Goal: Task Accomplishment & Management: Use online tool/utility

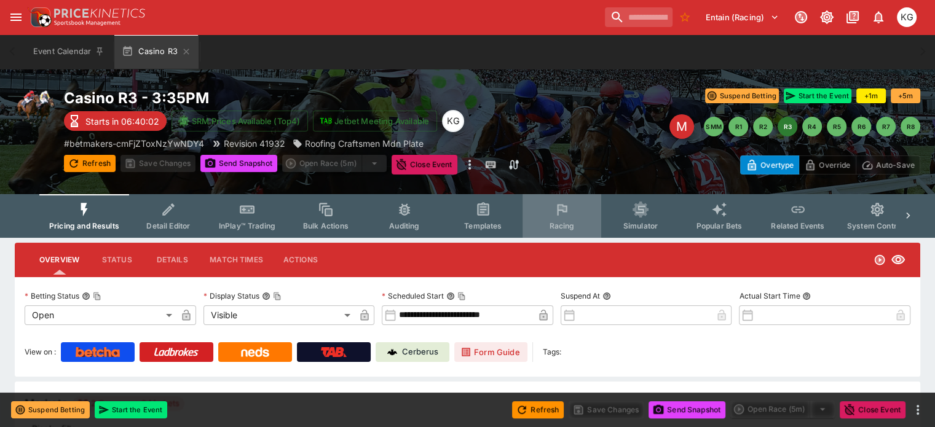
click at [567, 224] on span "Racing" at bounding box center [561, 225] width 25 height 9
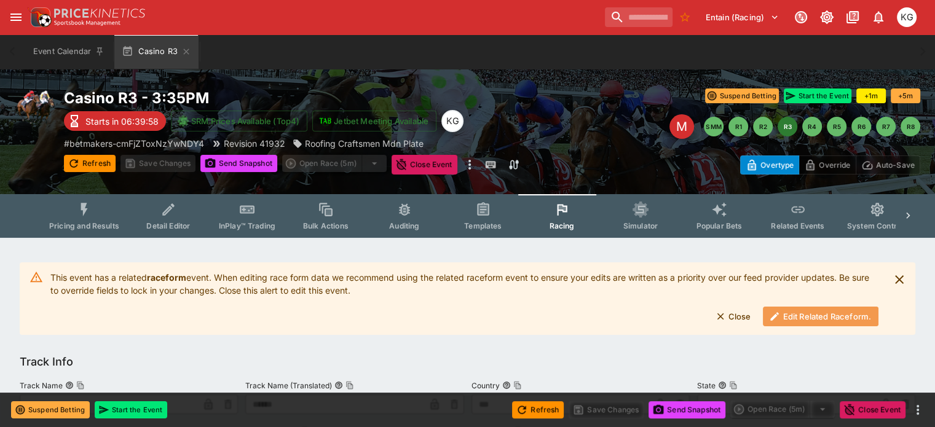
click at [794, 315] on button "Edit Related Raceform." at bounding box center [821, 317] width 116 height 20
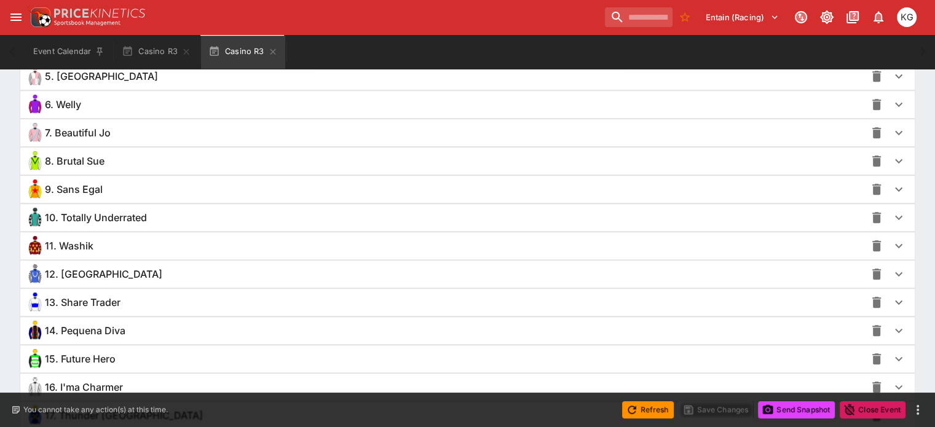
scroll to position [1107, 0]
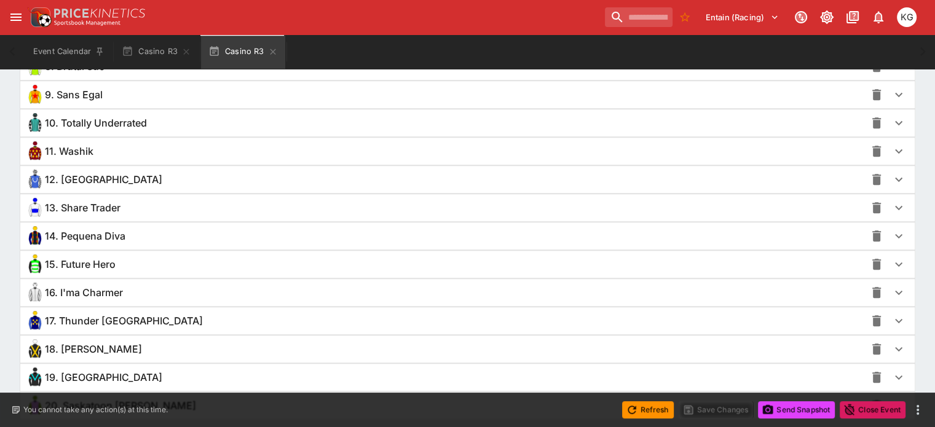
click at [892, 346] on icon "button" at bounding box center [899, 349] width 15 height 15
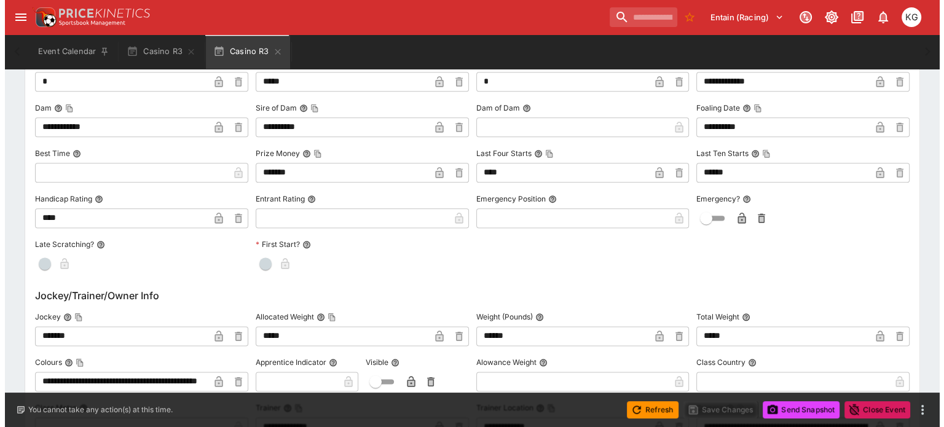
scroll to position [1599, 0]
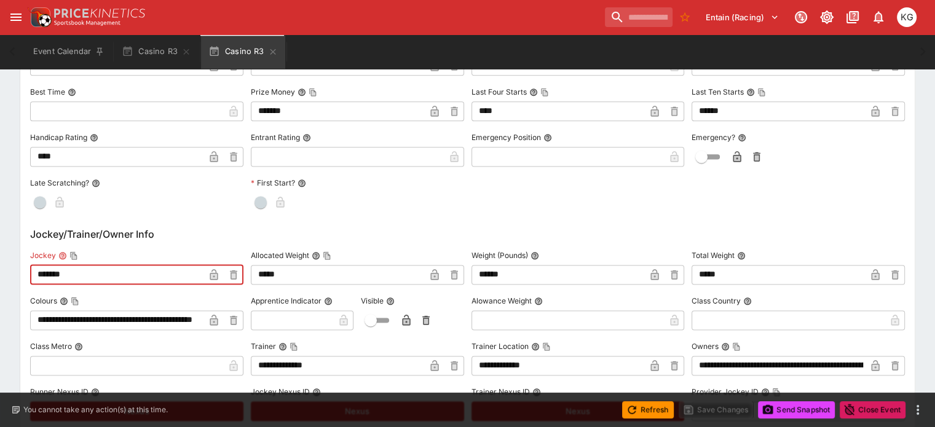
drag, startPoint x: 103, startPoint y: 271, endPoint x: 38, endPoint y: 266, distance: 64.8
paste input "******"
type input "**********"
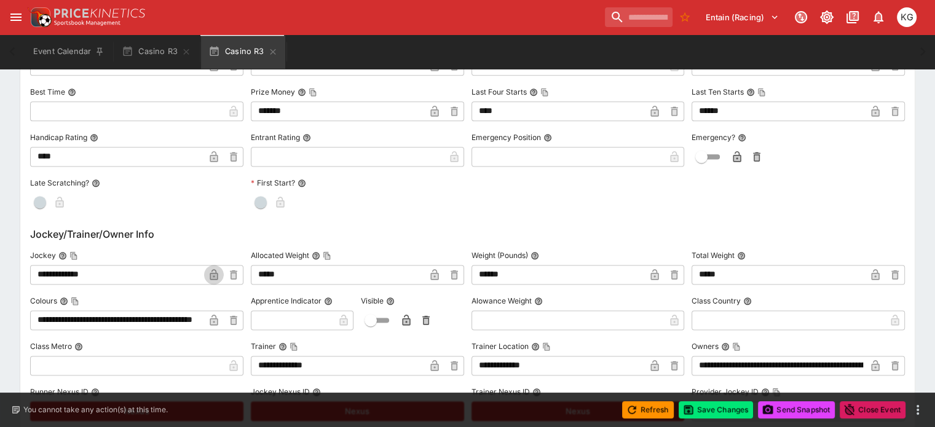
click at [218, 271] on icon "button" at bounding box center [214, 274] width 8 height 11
click at [712, 415] on button "Save Changes" at bounding box center [716, 410] width 75 height 17
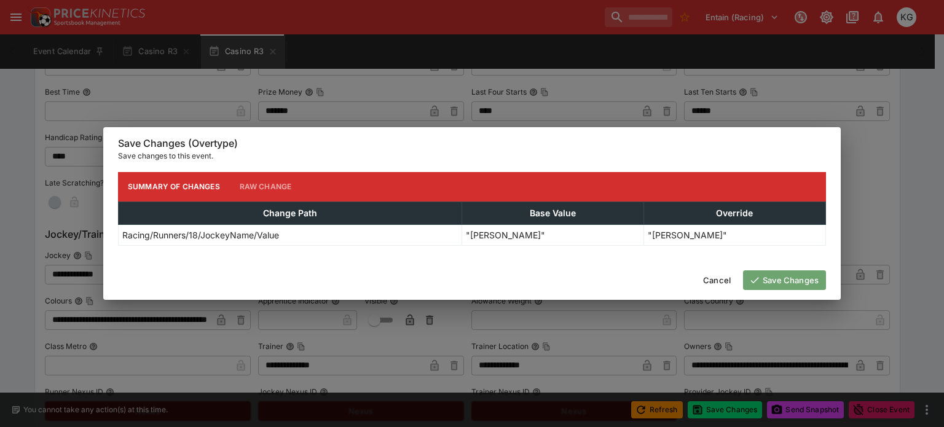
click at [791, 275] on button "Save Changes" at bounding box center [784, 281] width 83 height 20
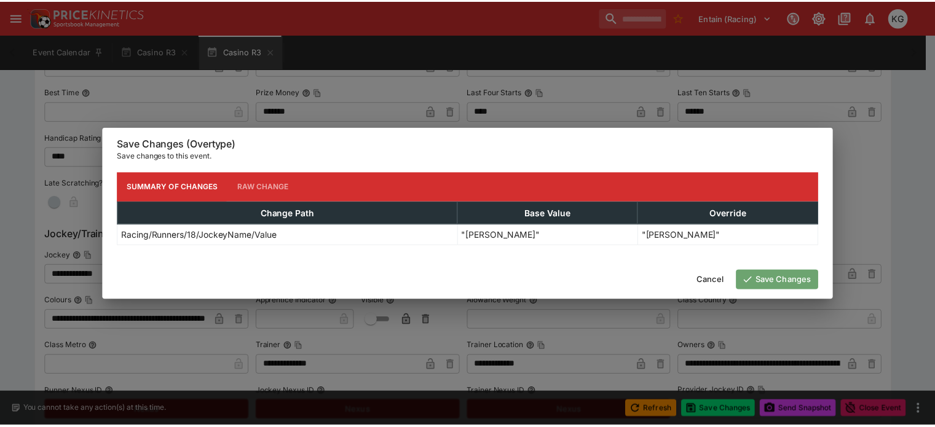
scroll to position [0, 0]
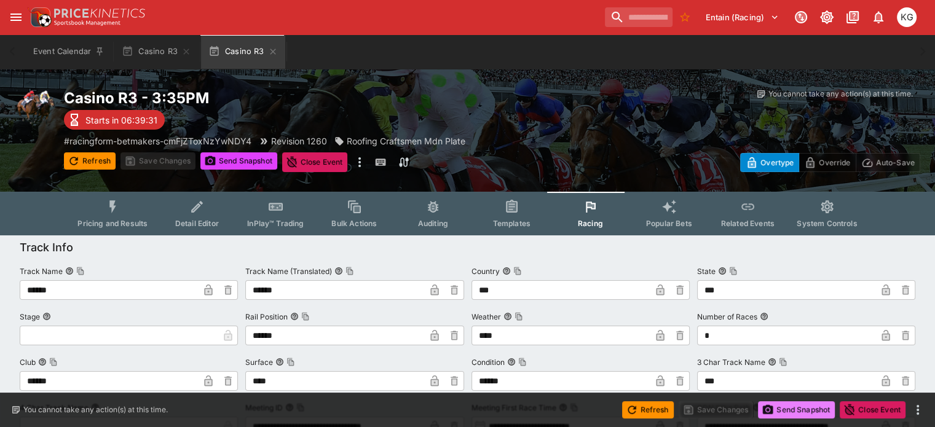
click at [786, 403] on button "Send Snapshot" at bounding box center [796, 410] width 77 height 17
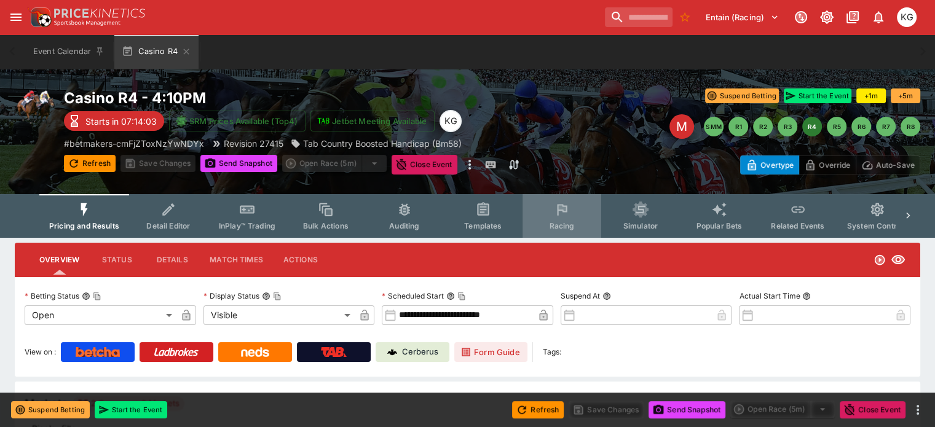
click at [560, 224] on span "Racing" at bounding box center [561, 225] width 25 height 9
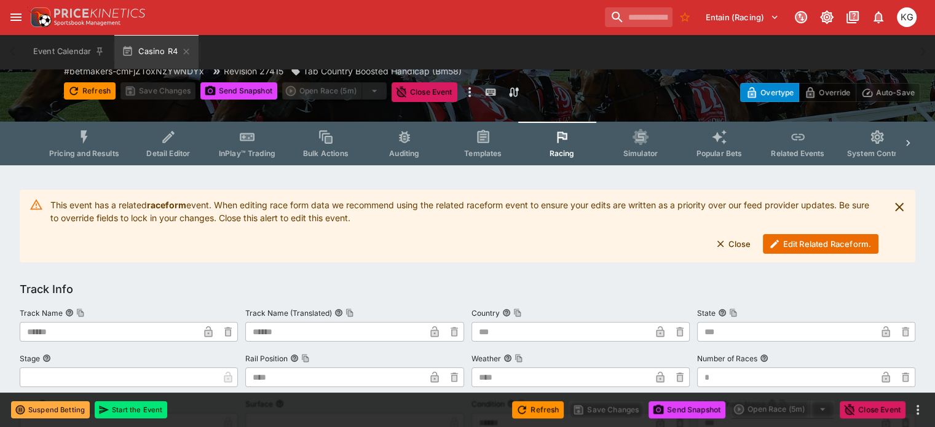
scroll to position [184, 0]
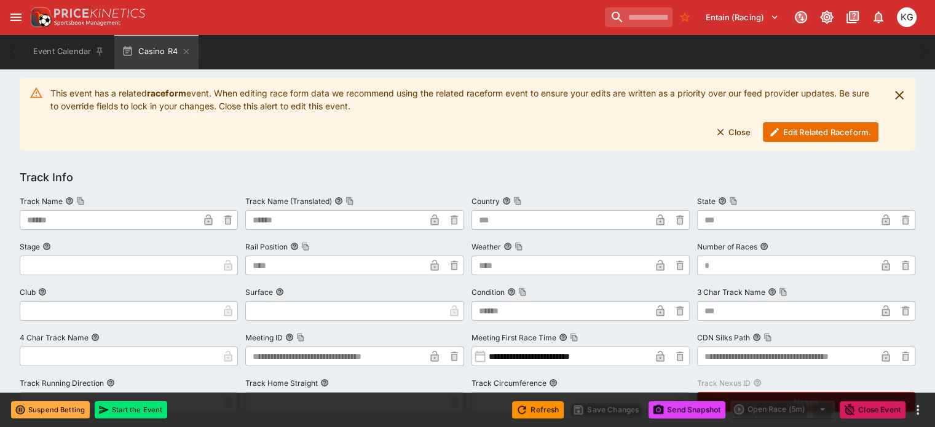
click at [820, 133] on button "Edit Related Raceform." at bounding box center [821, 132] width 116 height 20
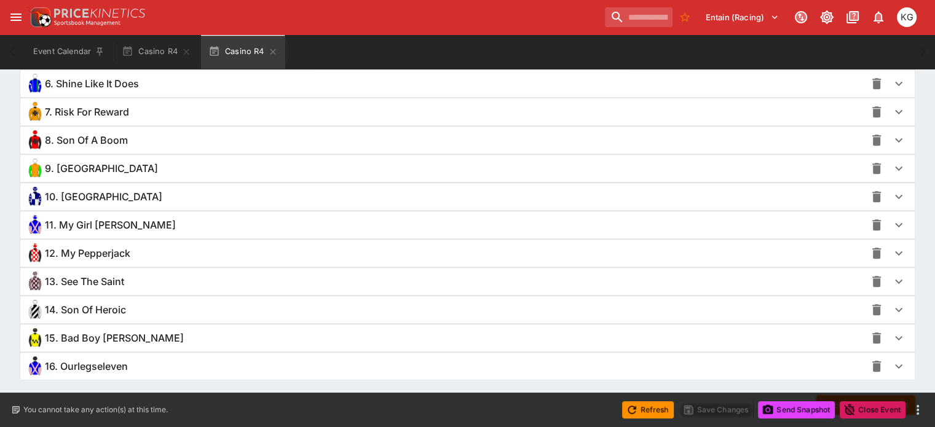
scroll to position [1045, 0]
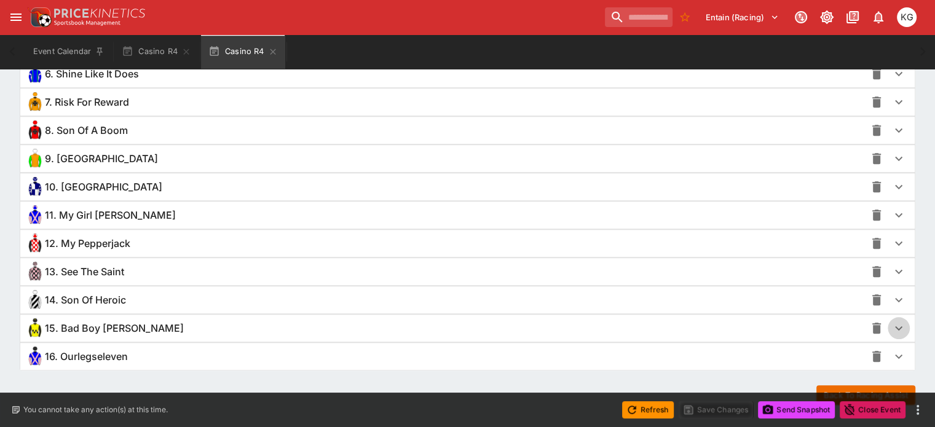
click at [892, 325] on icon "button" at bounding box center [899, 328] width 15 height 15
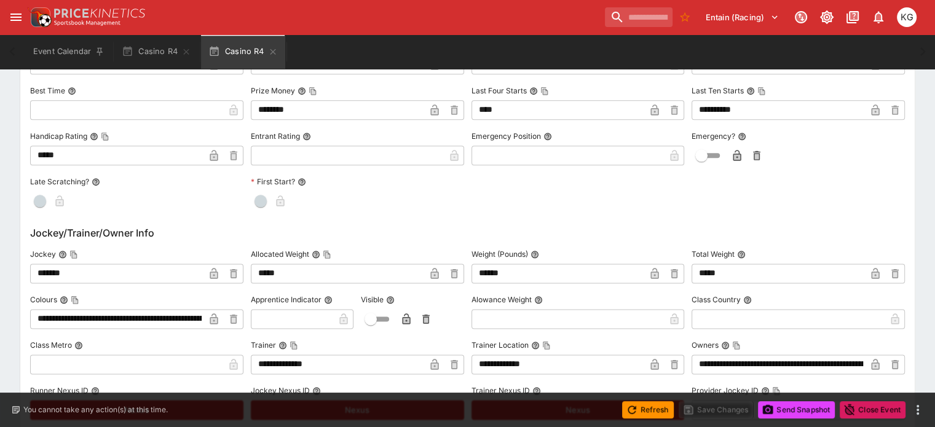
scroll to position [1537, 0]
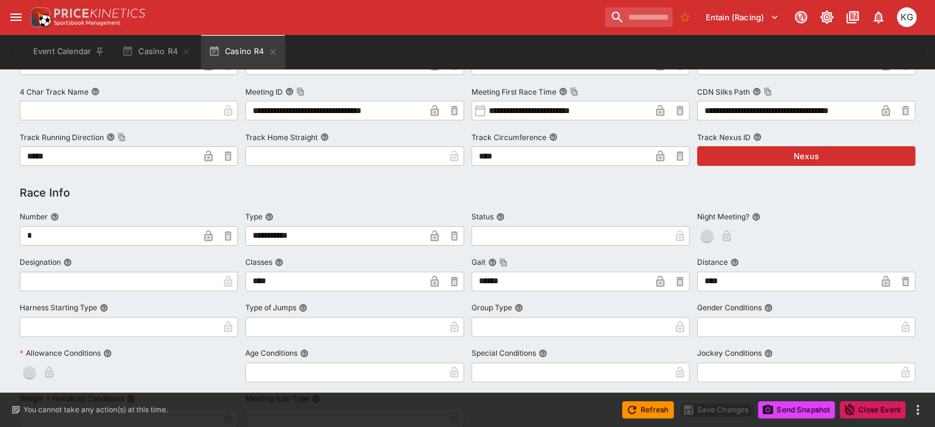
drag, startPoint x: 107, startPoint y: 252, endPoint x: -2, endPoint y: -89, distance: 358.4
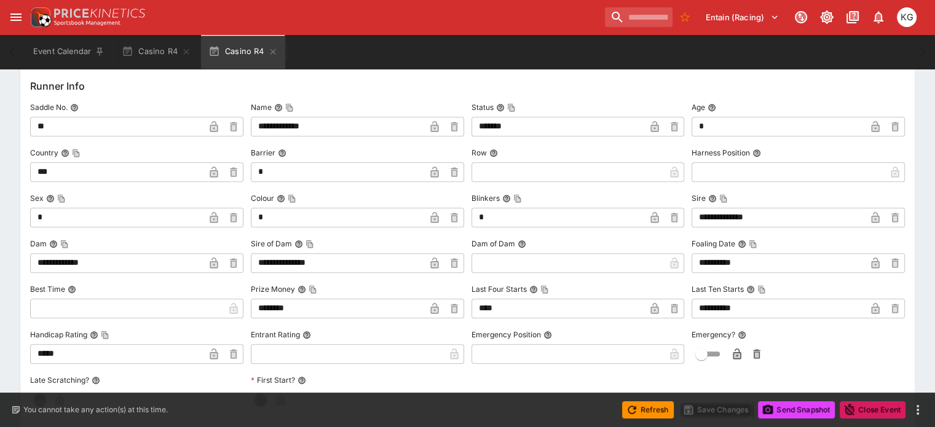
scroll to position [1423, 0]
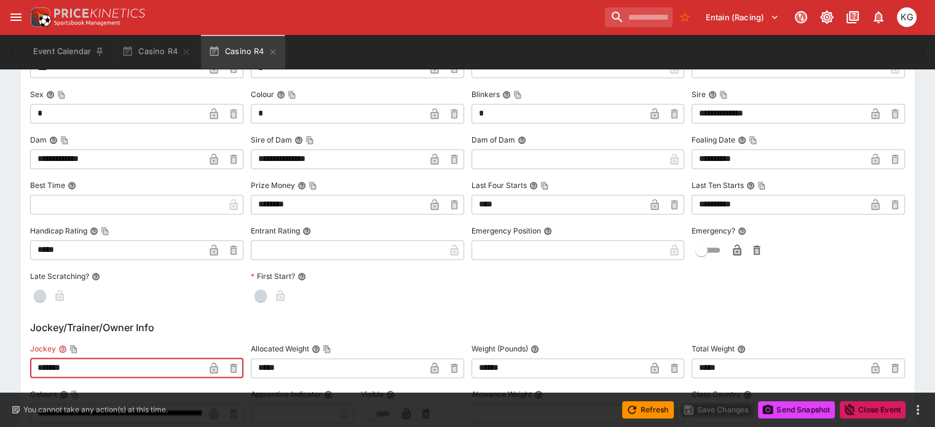
paste input "****"
type input "**********"
click at [220, 363] on icon "button" at bounding box center [214, 368] width 12 height 12
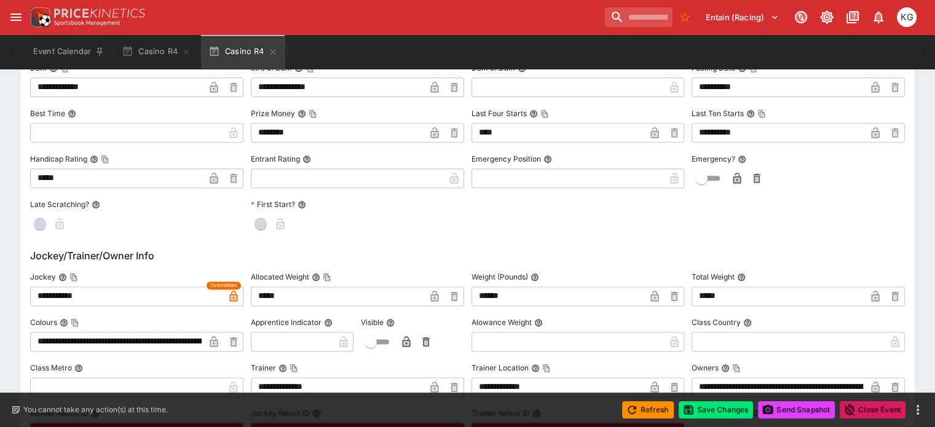
scroll to position [1546, 0]
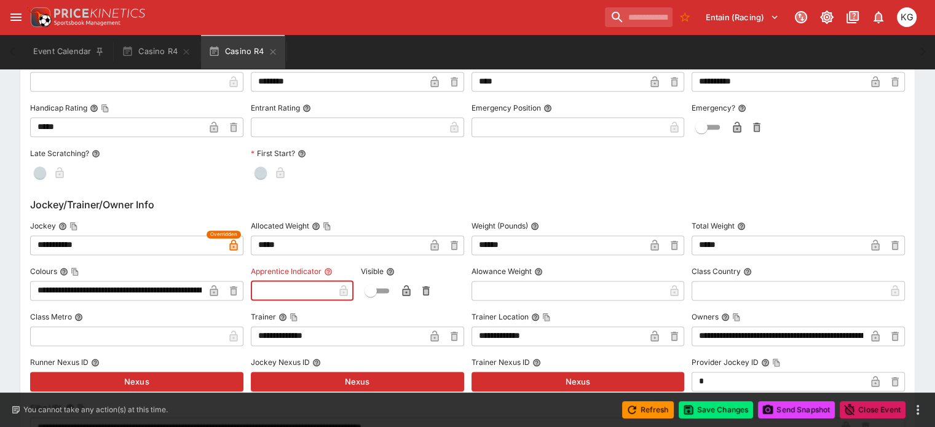
click at [283, 286] on input "text" at bounding box center [292, 291] width 83 height 20
type input "*"
click at [328, 291] on icon "button" at bounding box center [324, 290] width 8 height 11
click at [408, 290] on icon "button" at bounding box center [406, 292] width 6 height 5
click at [548, 286] on input "text" at bounding box center [569, 291] width 194 height 20
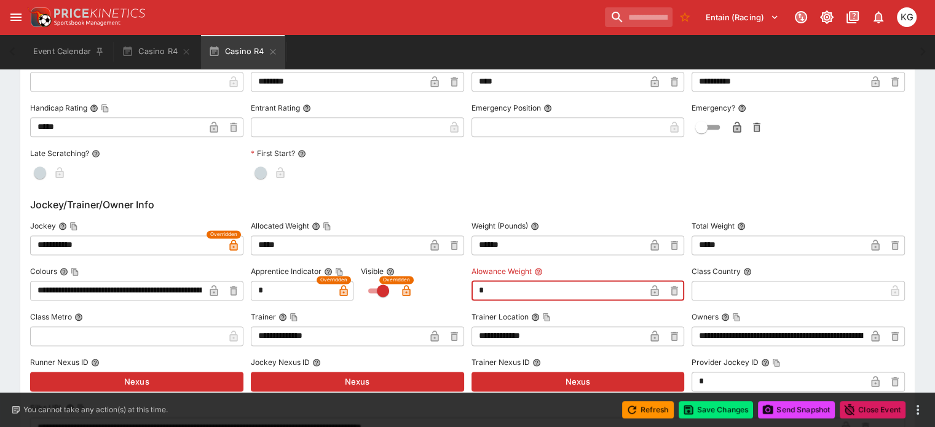
type input "****"
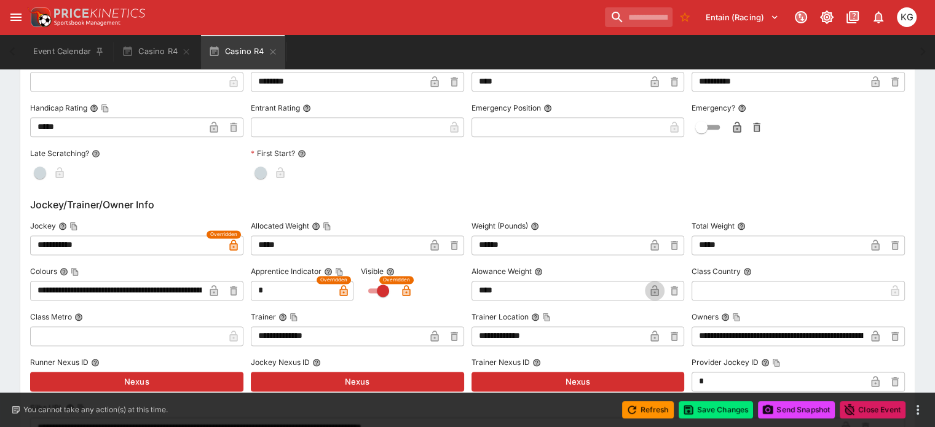
click at [652, 290] on icon "button" at bounding box center [655, 292] width 6 height 5
click at [713, 410] on button "Save Changes" at bounding box center [716, 410] width 75 height 17
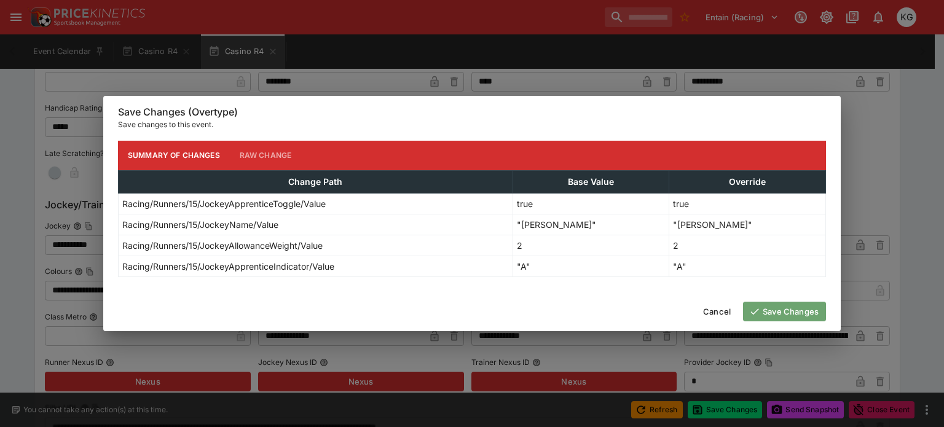
click at [791, 311] on button "Save Changes" at bounding box center [784, 312] width 83 height 20
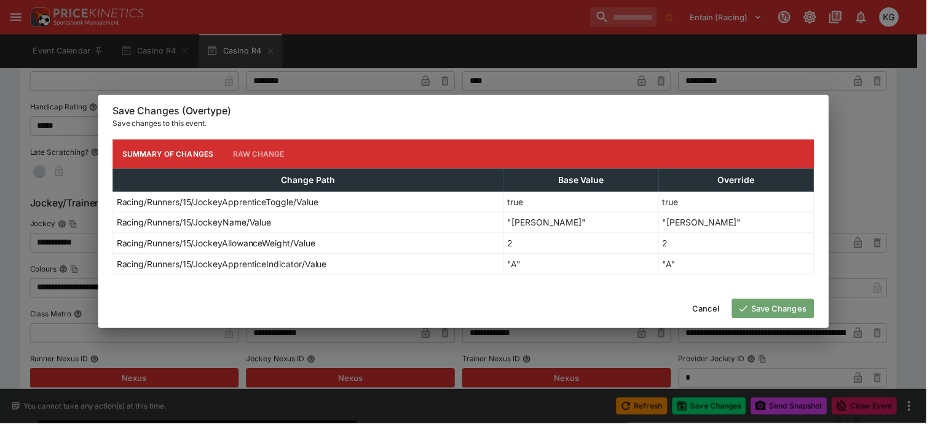
scroll to position [0, 0]
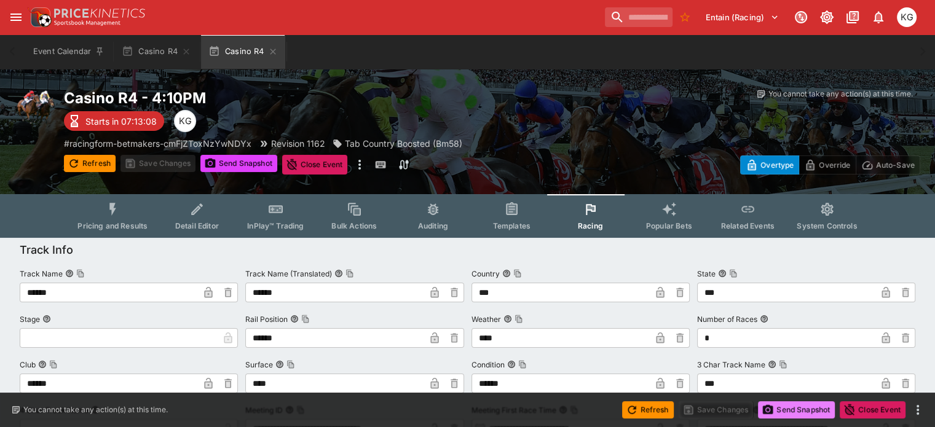
click at [788, 413] on button "Send Snapshot" at bounding box center [796, 410] width 77 height 17
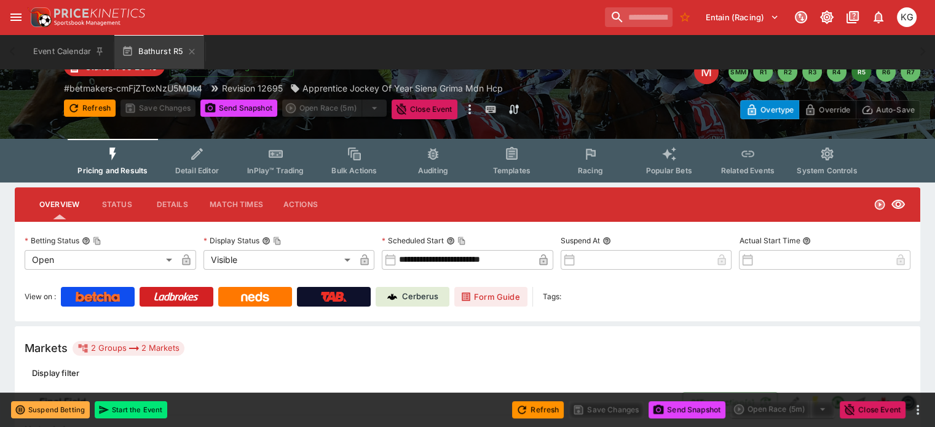
scroll to position [47, 0]
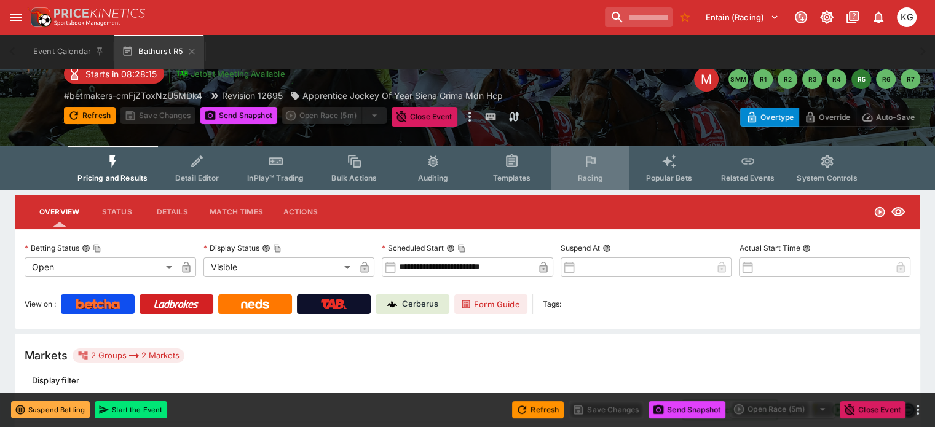
click at [603, 180] on button "Racing" at bounding box center [590, 168] width 79 height 44
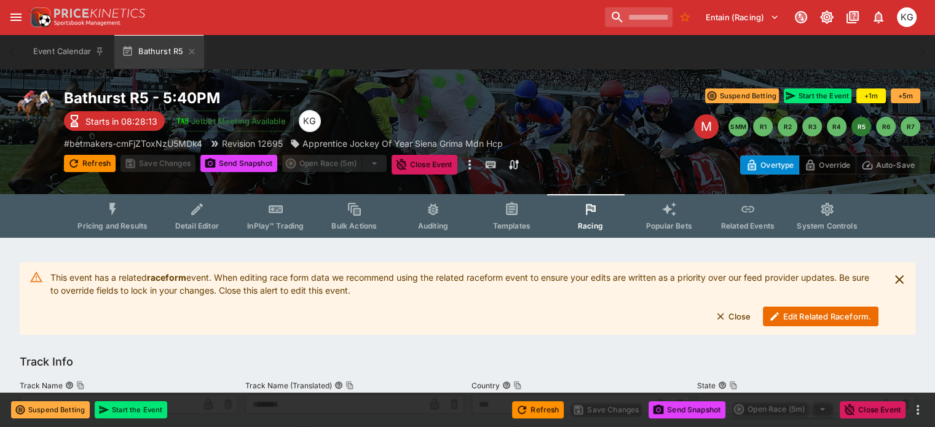
click at [791, 311] on button "Edit Related Raceform." at bounding box center [821, 317] width 116 height 20
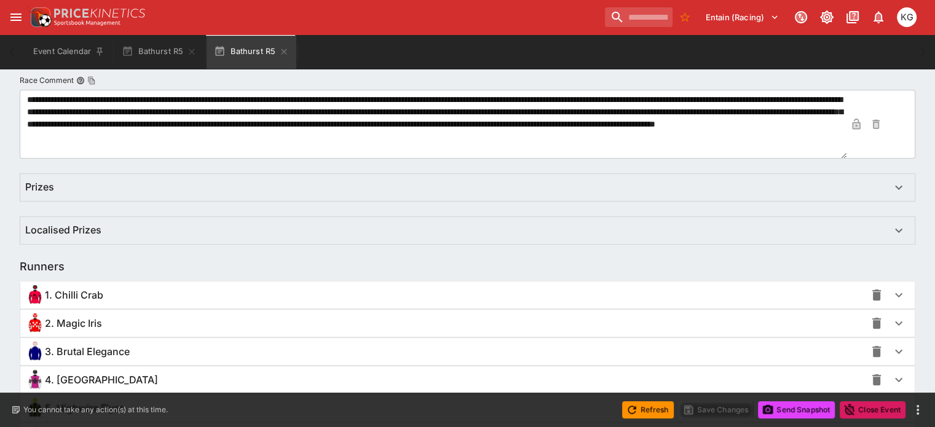
scroll to position [861, 0]
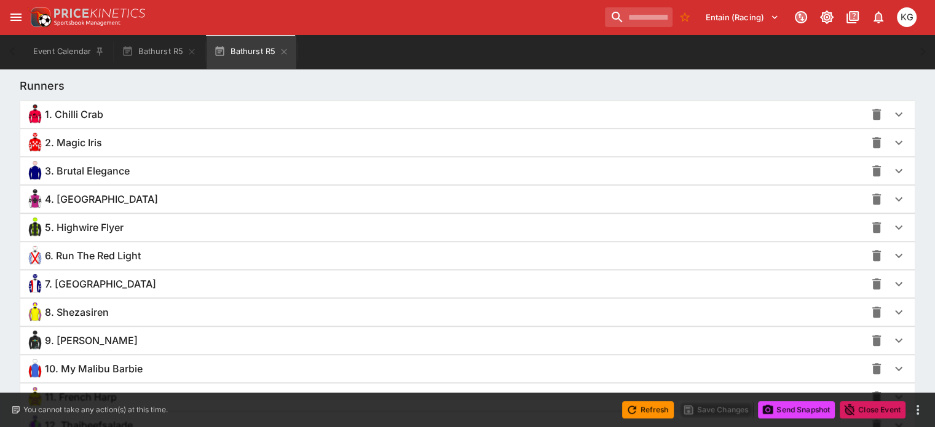
click at [892, 251] on icon "button" at bounding box center [899, 255] width 15 height 15
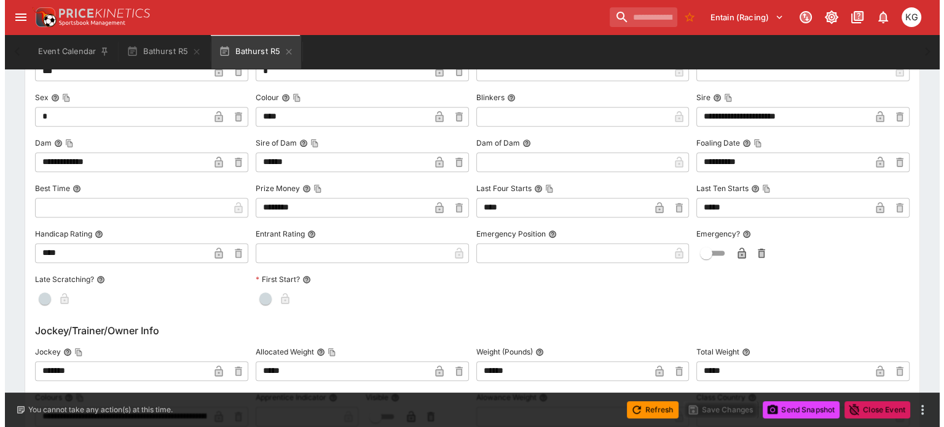
scroll to position [1232, 0]
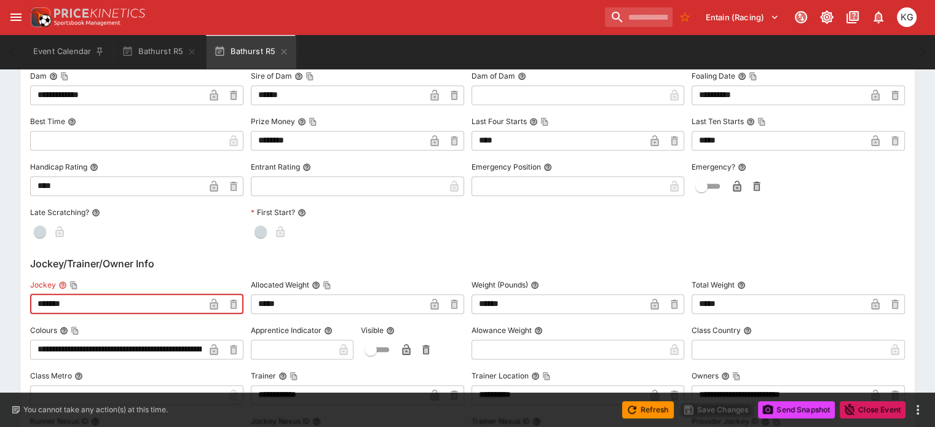
drag, startPoint x: 105, startPoint y: 303, endPoint x: 33, endPoint y: 298, distance: 71.5
click at [33, 298] on div "**********" at bounding box center [468, 141] width 906 height 2271
paste input "*****"
type input "**********"
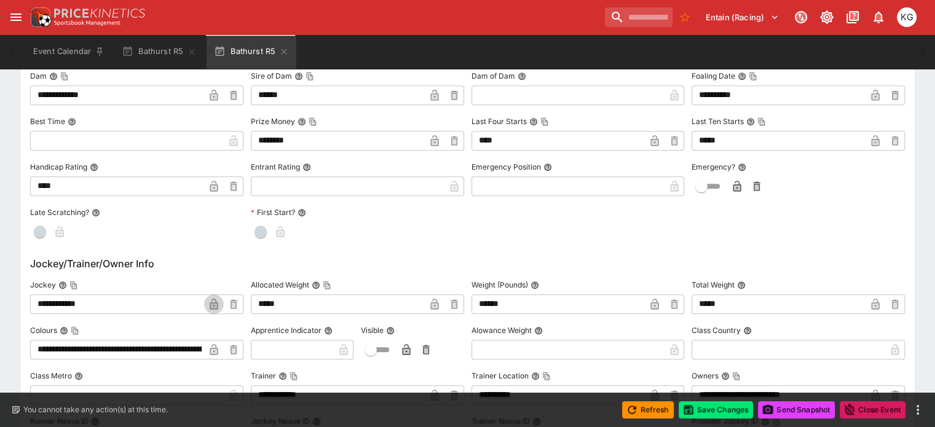
click at [217, 304] on icon "button" at bounding box center [214, 305] width 6 height 5
click at [700, 410] on button "Save Changes" at bounding box center [716, 410] width 75 height 17
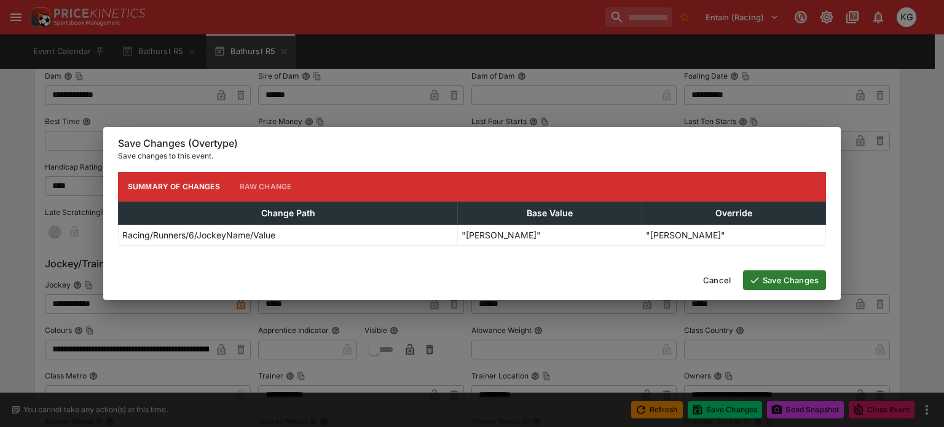
click at [782, 274] on button "Save Changes" at bounding box center [784, 281] width 83 height 20
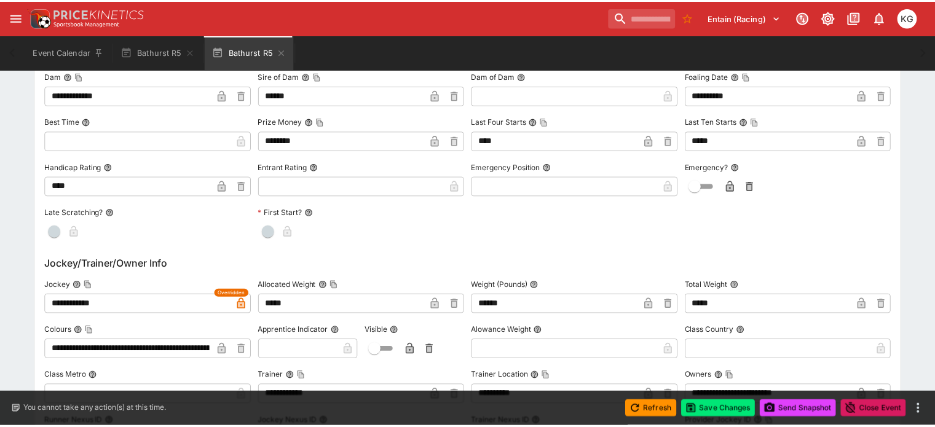
scroll to position [0, 0]
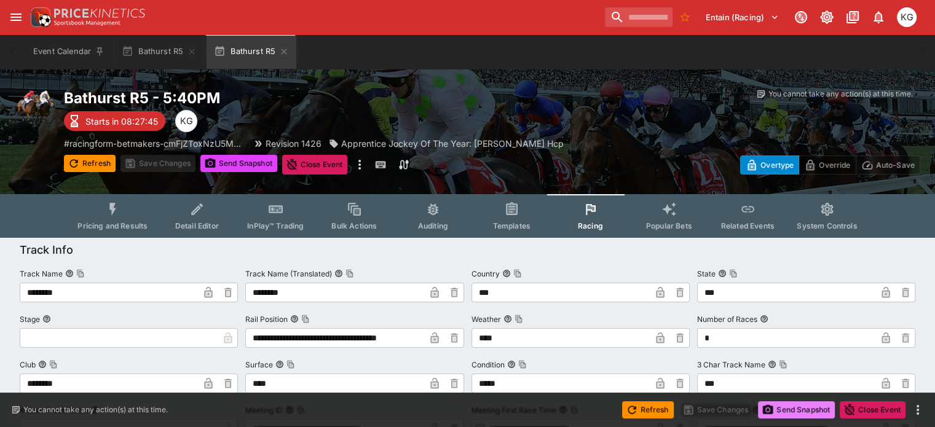
click at [788, 411] on button "Send Snapshot" at bounding box center [796, 410] width 77 height 17
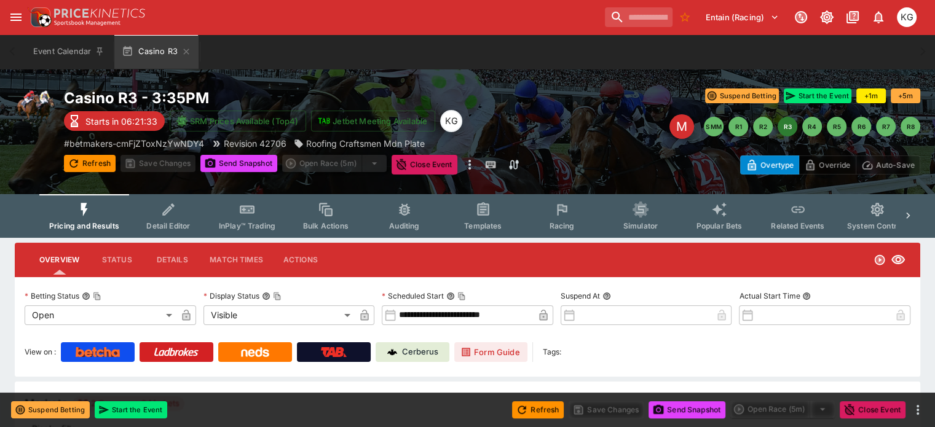
click at [574, 223] on span "Racing" at bounding box center [561, 225] width 25 height 9
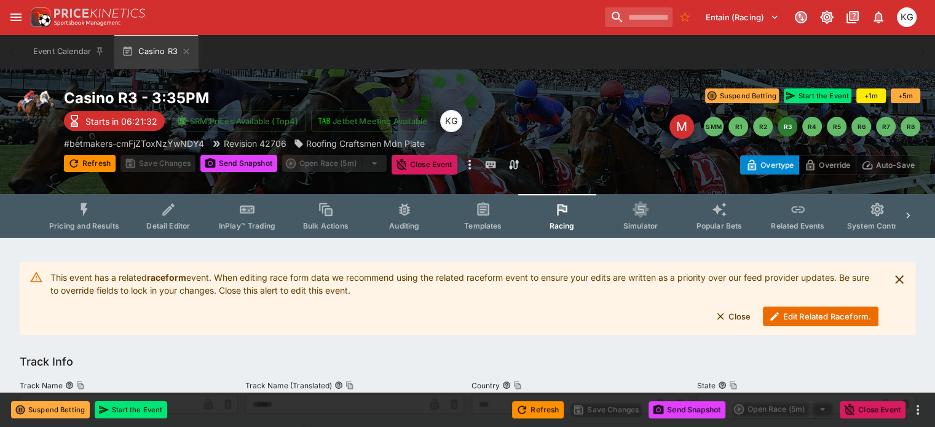
click at [793, 315] on button "Edit Related Raceform." at bounding box center [821, 317] width 116 height 20
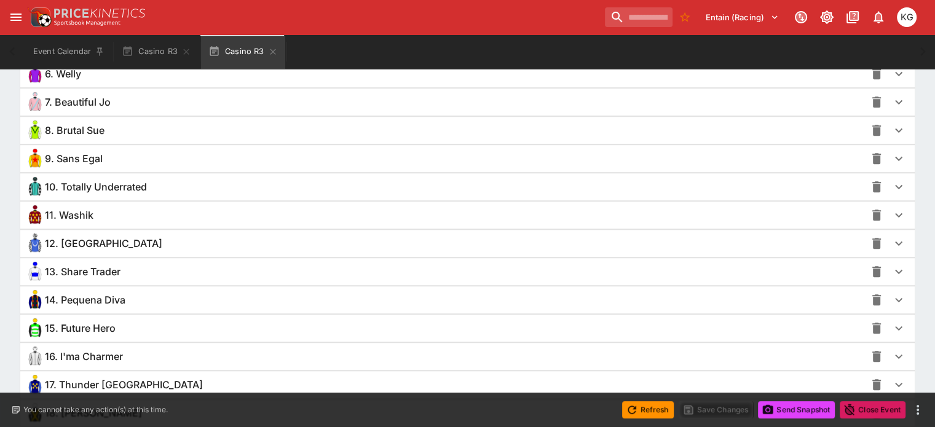
scroll to position [1048, 0]
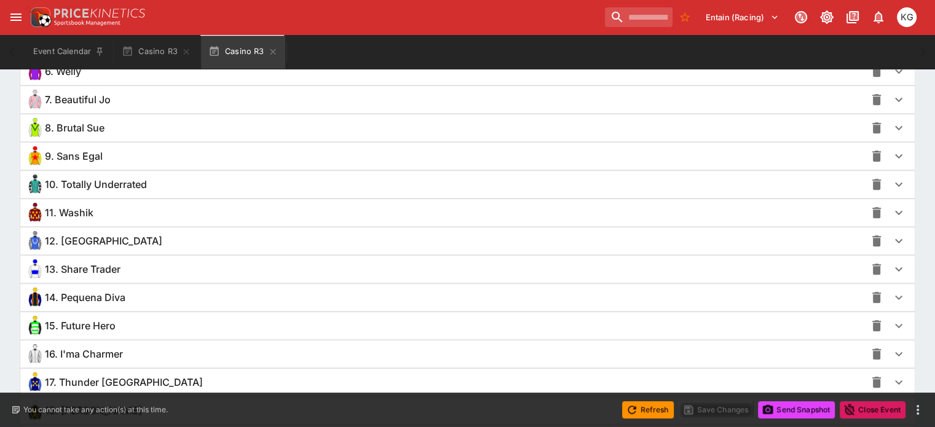
click at [895, 352] on icon "button" at bounding box center [898, 354] width 7 height 4
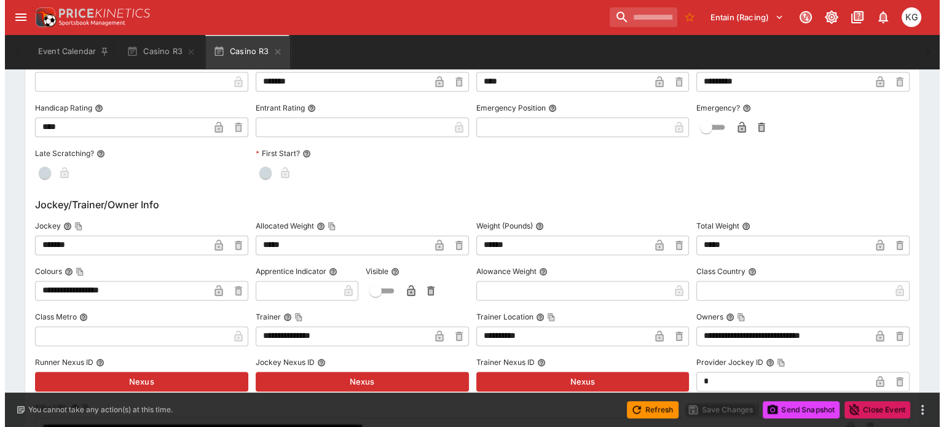
scroll to position [1663, 0]
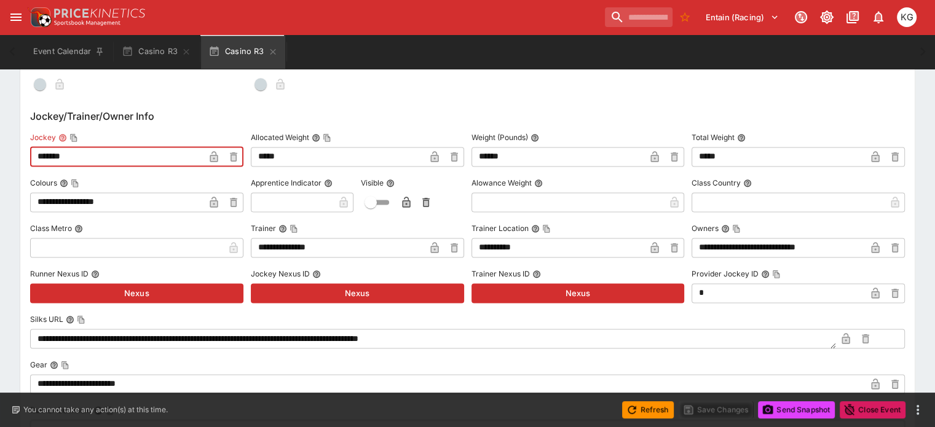
drag, startPoint x: 98, startPoint y: 151, endPoint x: 20, endPoint y: 148, distance: 78.2
paste input "***"
type input "**********"
click at [217, 156] on icon "button" at bounding box center [214, 158] width 6 height 5
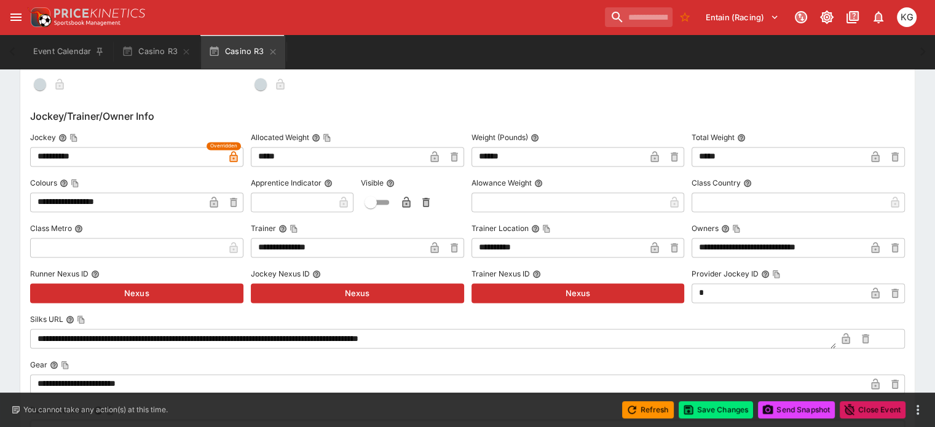
click at [309, 200] on input "text" at bounding box center [292, 202] width 83 height 20
type input "*"
click at [328, 197] on icon "button" at bounding box center [324, 202] width 8 height 11
click at [410, 201] on icon "button" at bounding box center [406, 203] width 6 height 5
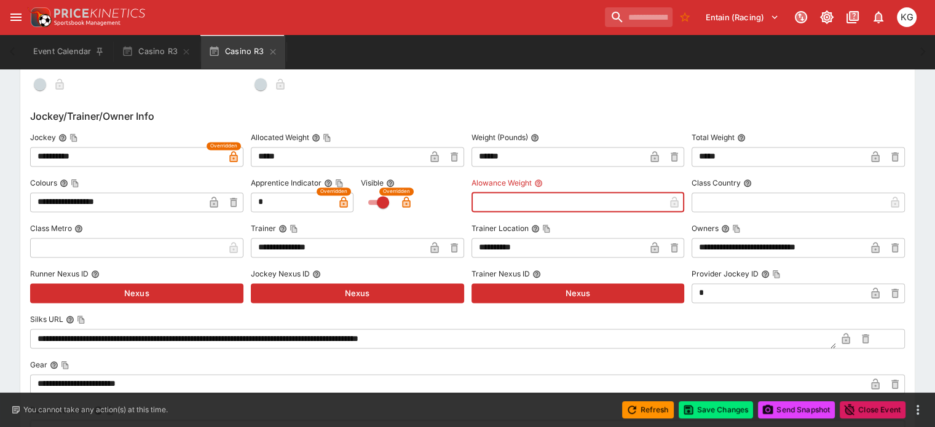
click at [505, 192] on input "text" at bounding box center [569, 202] width 194 height 20
drag, startPoint x: 503, startPoint y: 197, endPoint x: 477, endPoint y: 193, distance: 26.7
click at [477, 193] on input "****" at bounding box center [559, 202] width 174 height 20
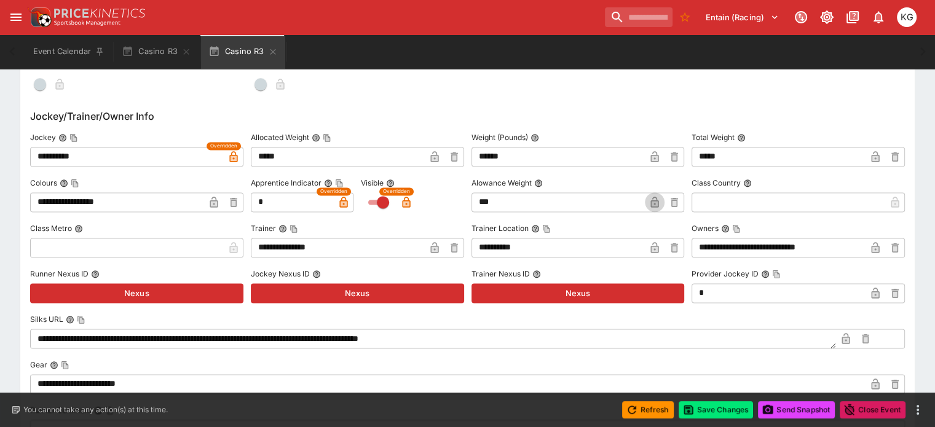
type input "****"
click at [651, 197] on icon "button" at bounding box center [655, 202] width 8 height 11
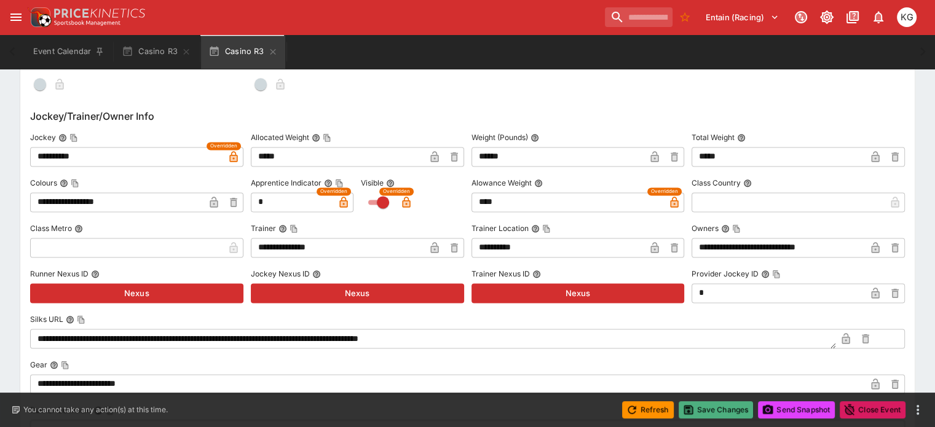
click at [717, 416] on button "Save Changes" at bounding box center [716, 410] width 75 height 17
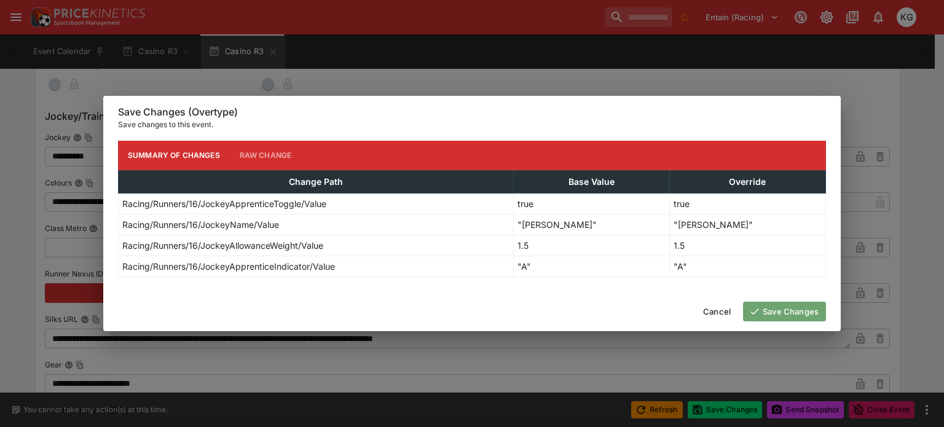
click at [791, 312] on button "Save Changes" at bounding box center [784, 312] width 83 height 20
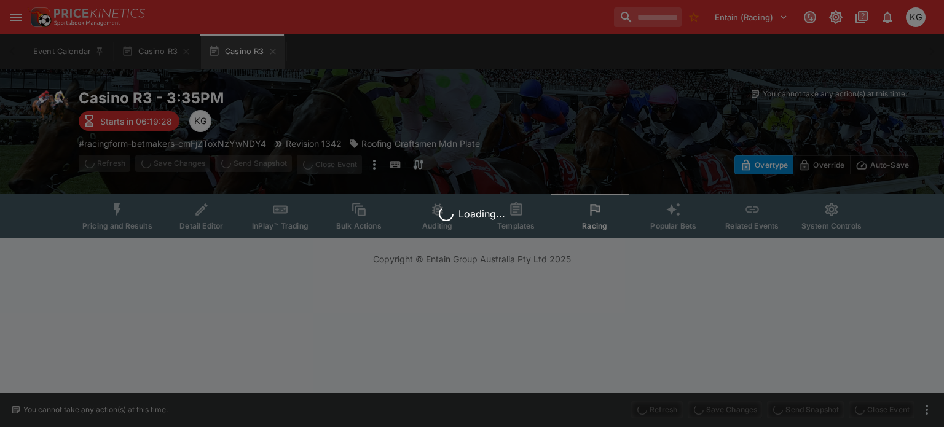
scroll to position [0, 0]
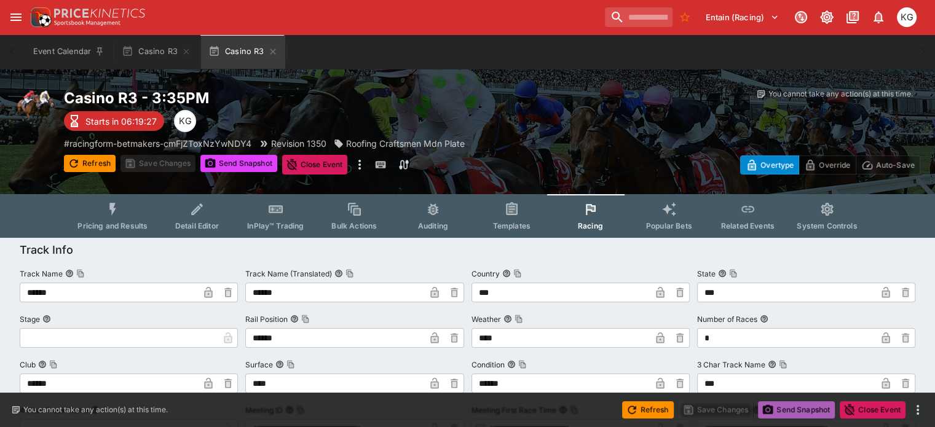
click at [803, 404] on button "Send Snapshot" at bounding box center [796, 410] width 77 height 17
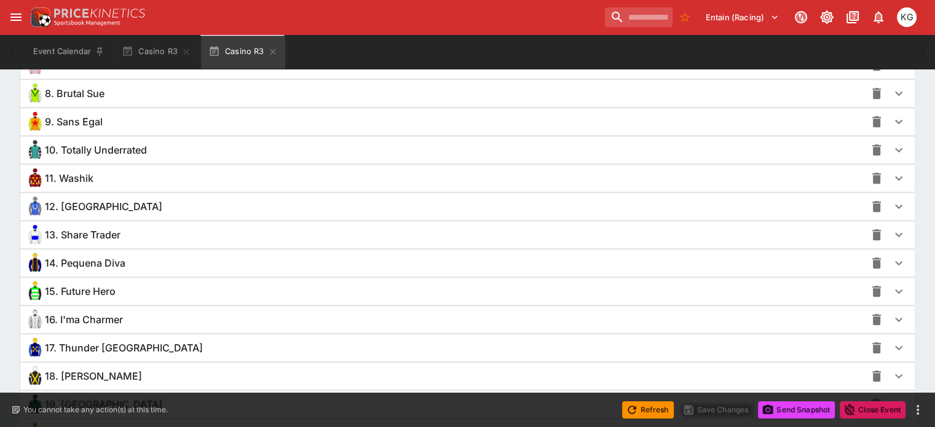
scroll to position [1107, 0]
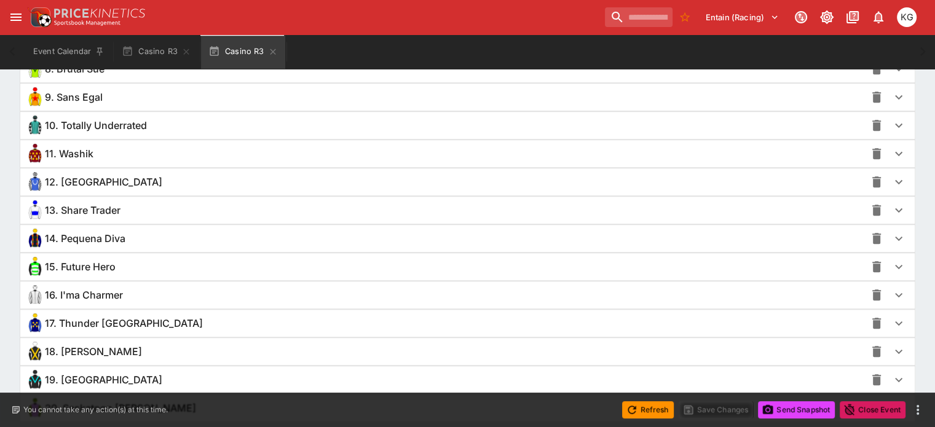
click at [892, 289] on icon "button" at bounding box center [899, 295] width 15 height 15
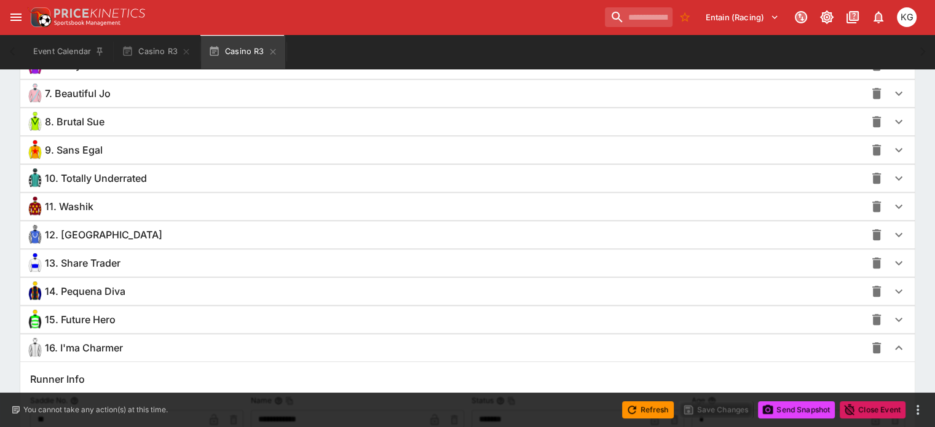
scroll to position [1045, 0]
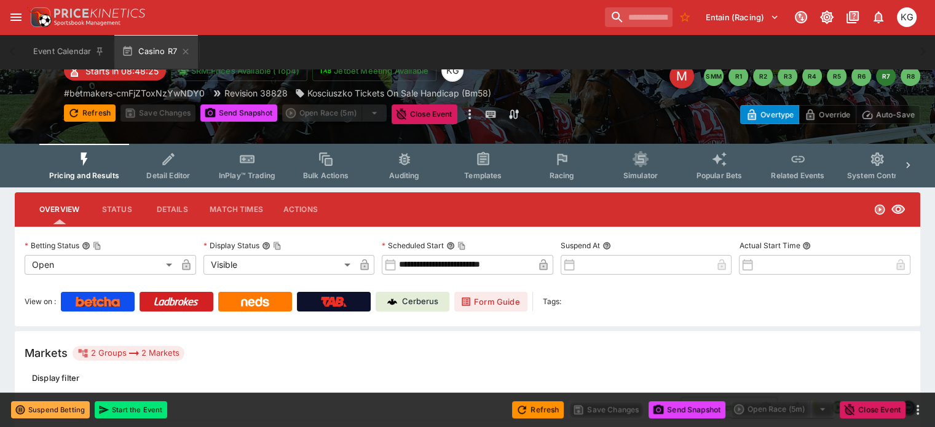
scroll to position [61, 0]
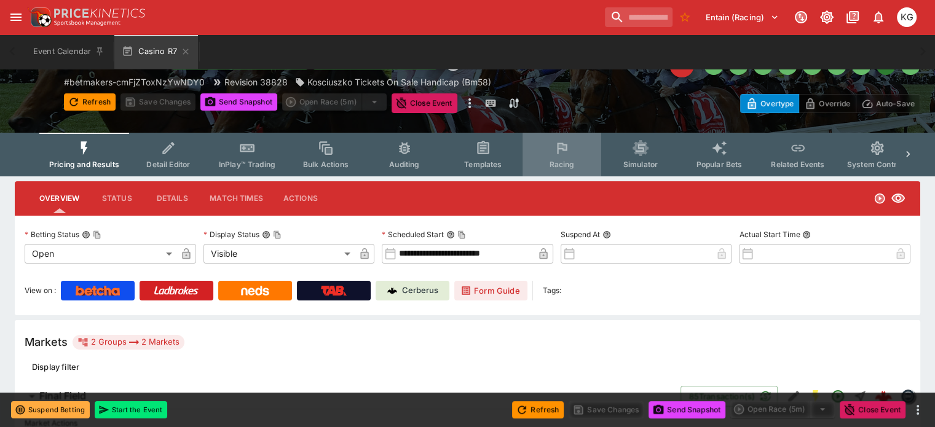
click at [572, 156] on button "Racing" at bounding box center [562, 155] width 79 height 44
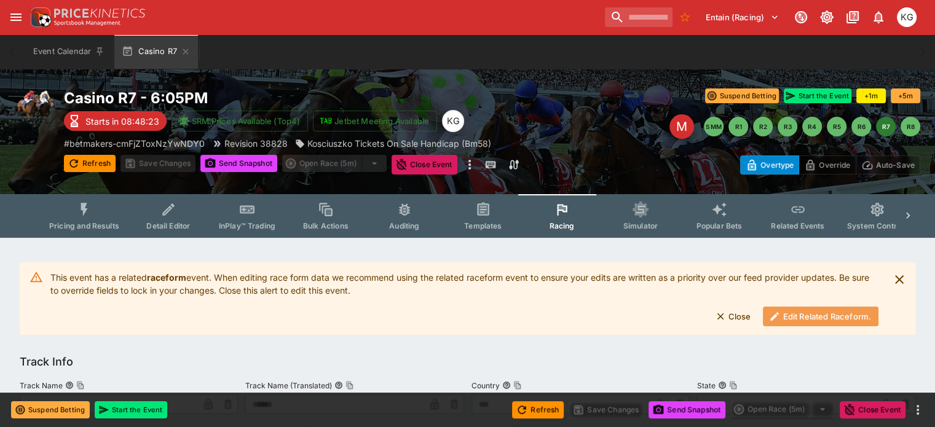
click at [818, 317] on button "Edit Related Raceform." at bounding box center [821, 317] width 116 height 20
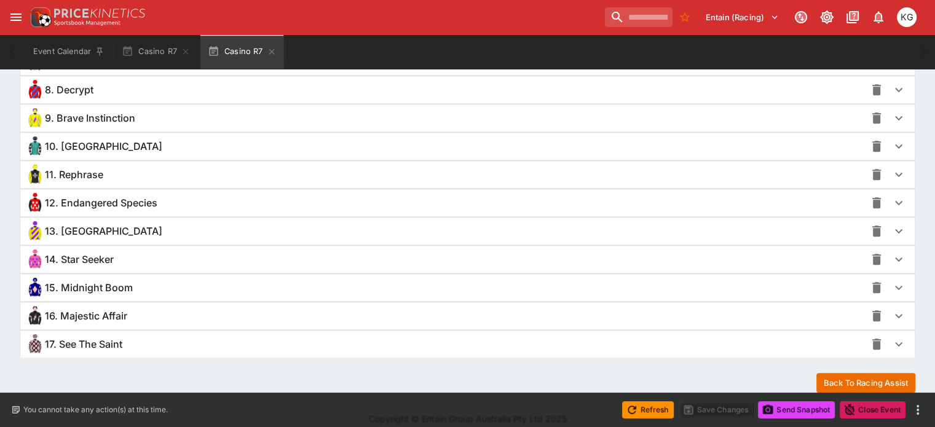
scroll to position [1094, 0]
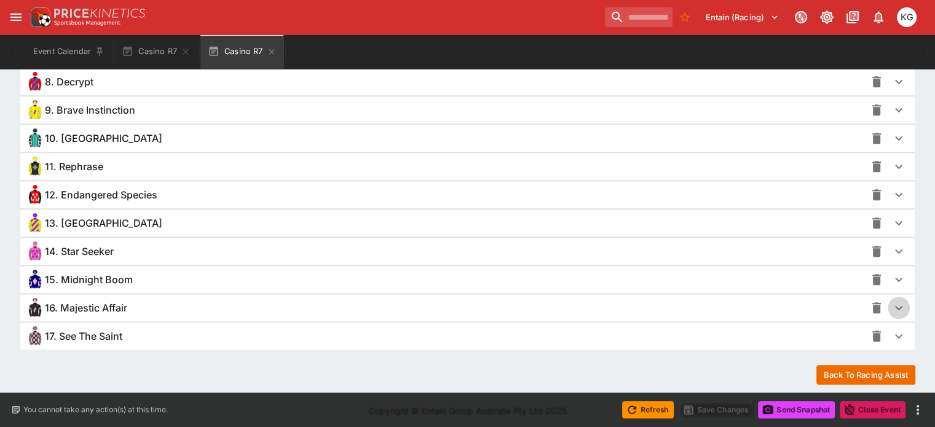
click at [892, 303] on icon "button" at bounding box center [899, 308] width 15 height 15
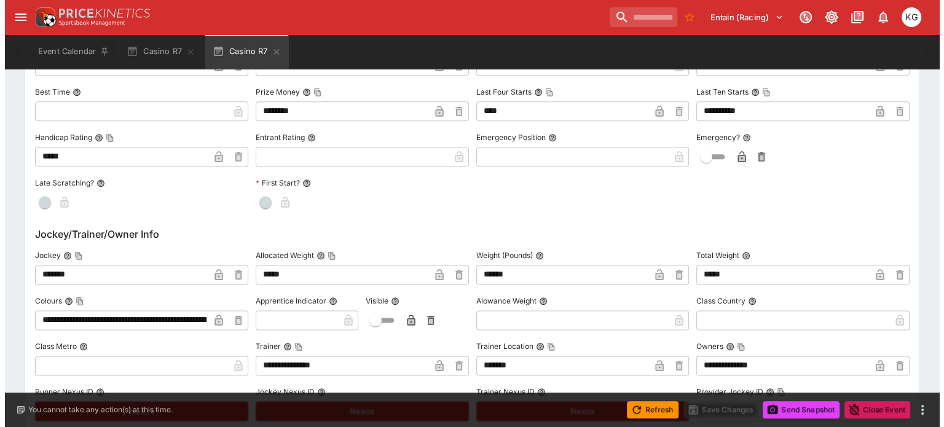
scroll to position [1586, 0]
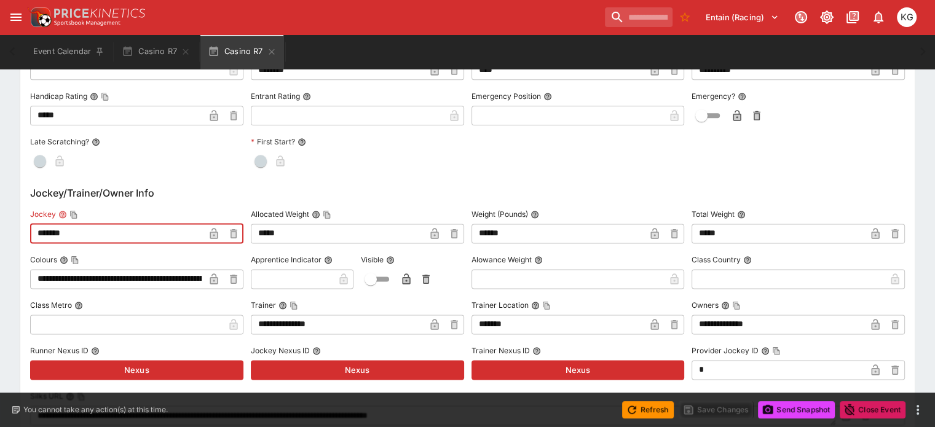
drag, startPoint x: 96, startPoint y: 228, endPoint x: 14, endPoint y: 226, distance: 82.4
paste input "***"
type input "**********"
click at [218, 231] on icon "button" at bounding box center [214, 233] width 8 height 11
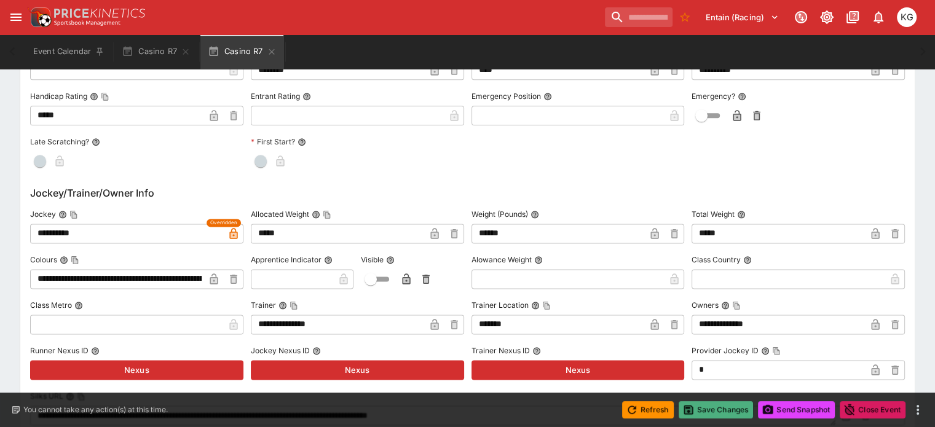
click at [716, 410] on button "Save Changes" at bounding box center [716, 410] width 75 height 17
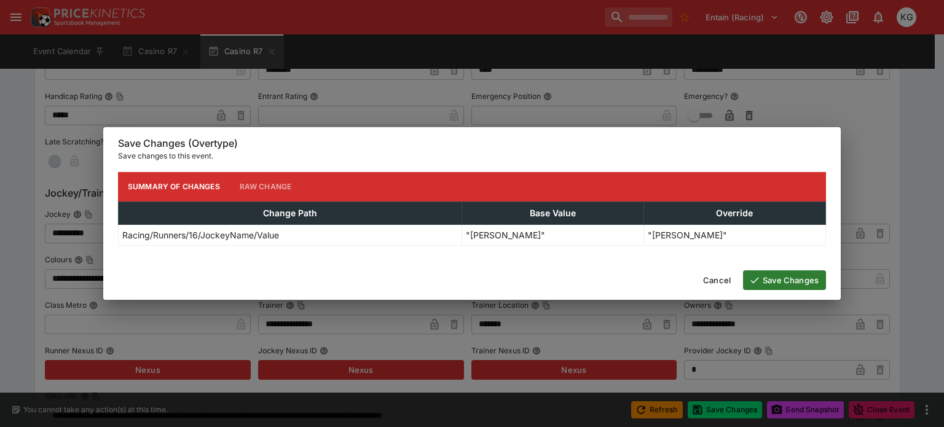
click at [787, 278] on button "Save Changes" at bounding box center [784, 281] width 83 height 20
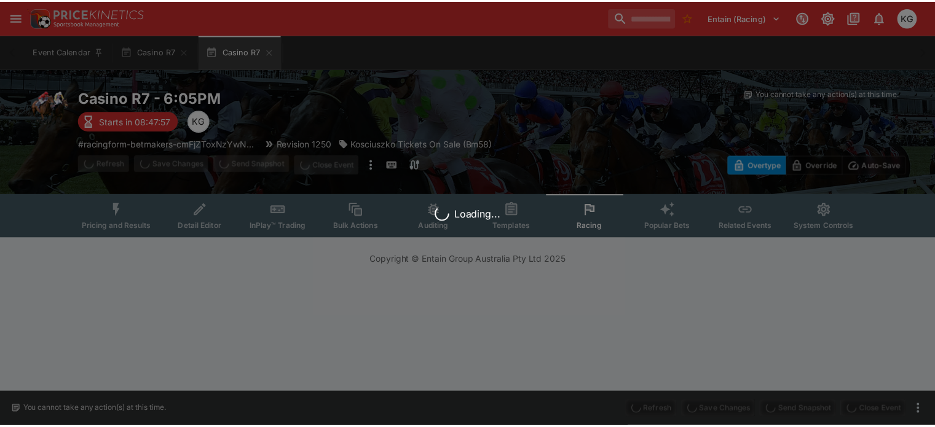
scroll to position [0, 0]
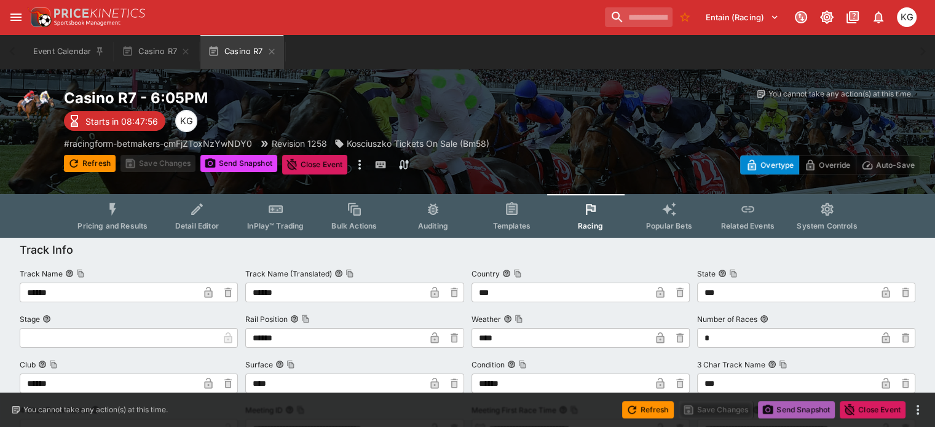
click at [800, 407] on button "Send Snapshot" at bounding box center [796, 410] width 77 height 17
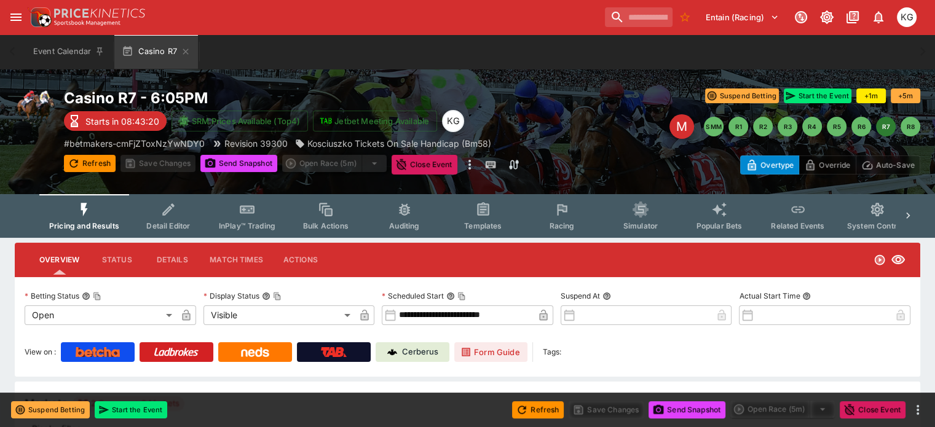
click at [574, 221] on span "Racing" at bounding box center [561, 225] width 25 height 9
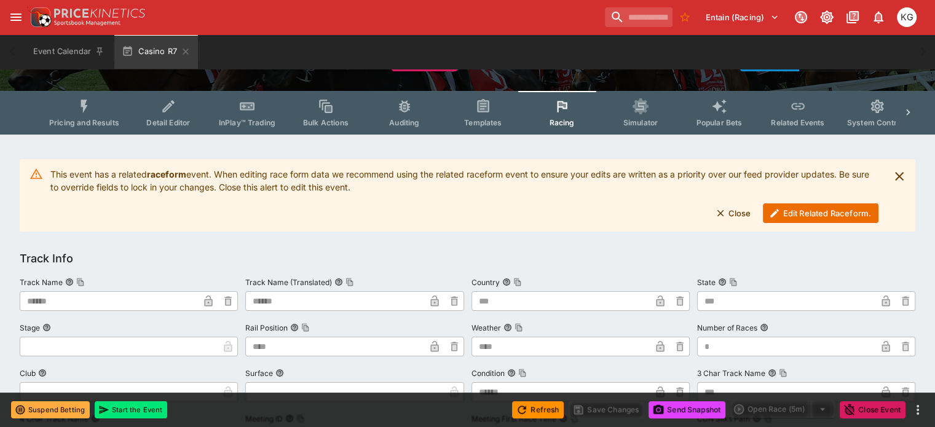
scroll to position [184, 0]
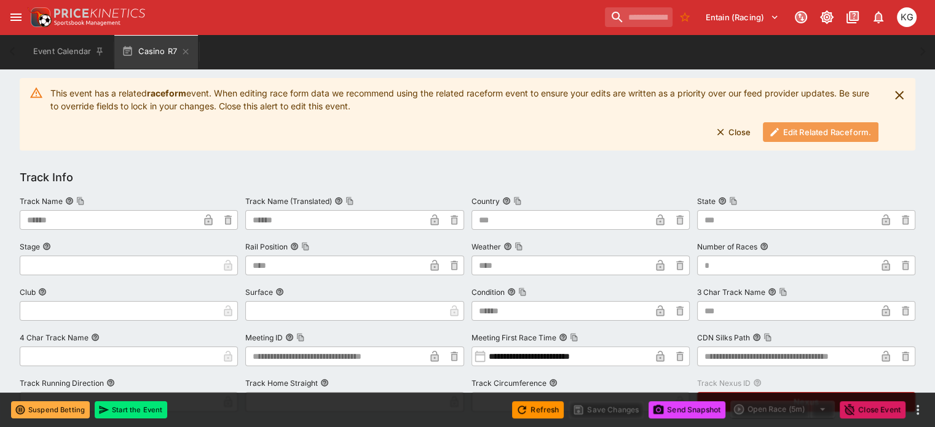
click at [830, 131] on button "Edit Related Raceform." at bounding box center [821, 132] width 116 height 20
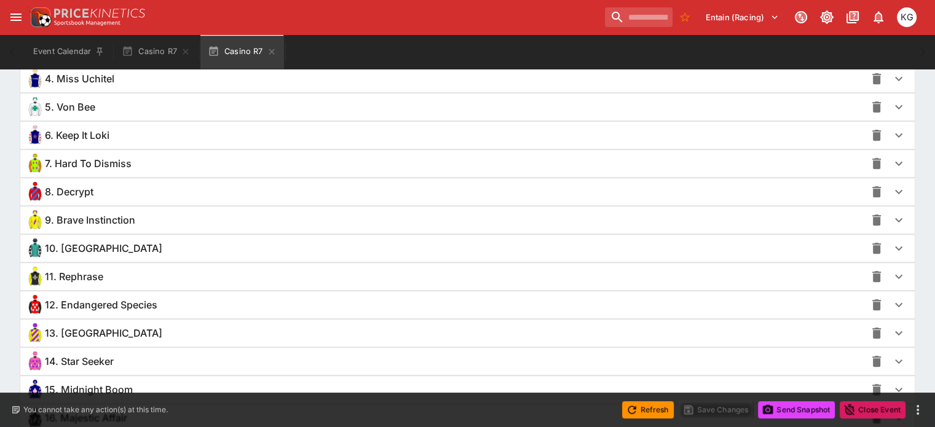
scroll to position [1094, 0]
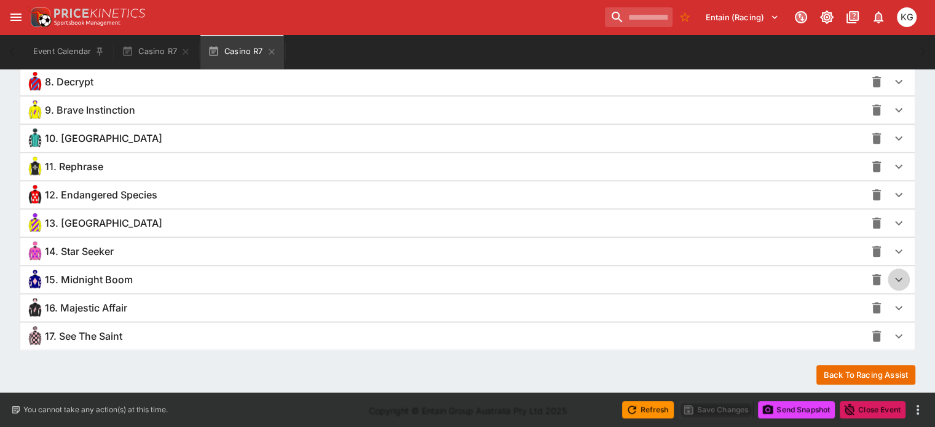
click at [892, 274] on icon "button" at bounding box center [899, 279] width 15 height 15
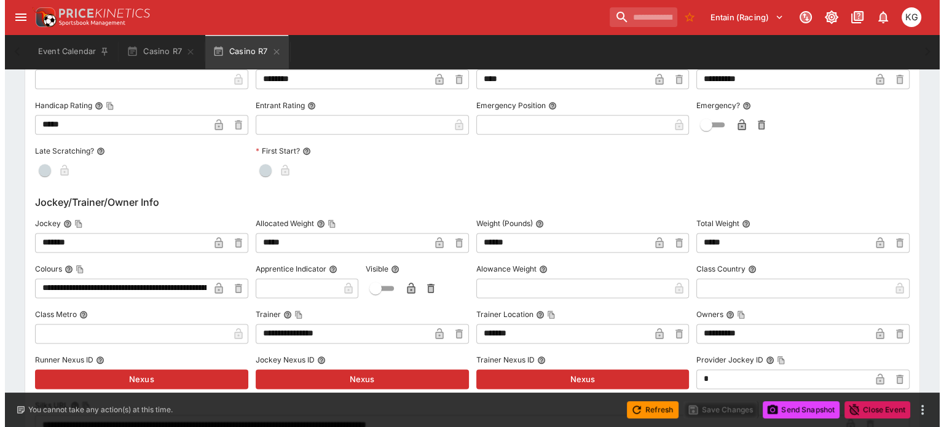
scroll to position [1586, 0]
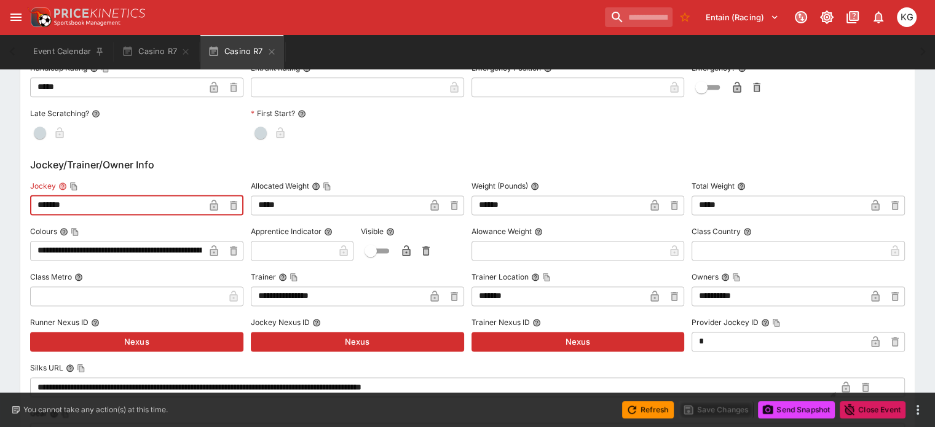
drag, startPoint x: 95, startPoint y: 201, endPoint x: 16, endPoint y: 199, distance: 78.7
paste input "*****"
type input "**********"
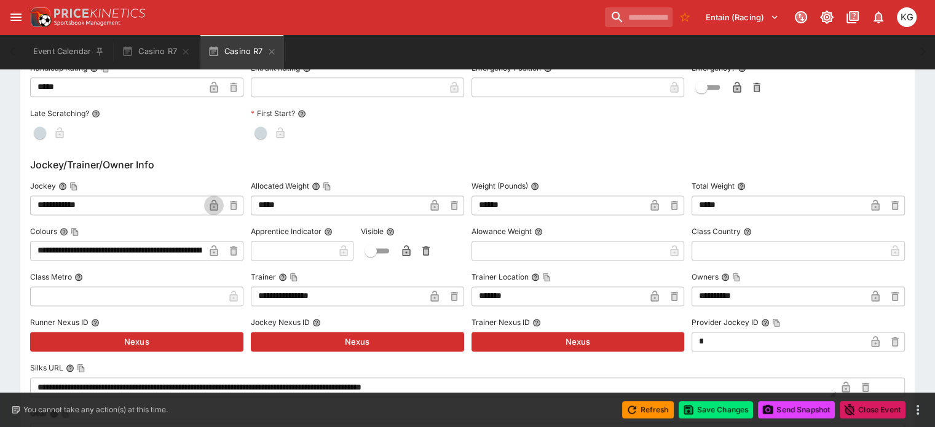
click at [218, 205] on icon "button" at bounding box center [214, 205] width 8 height 11
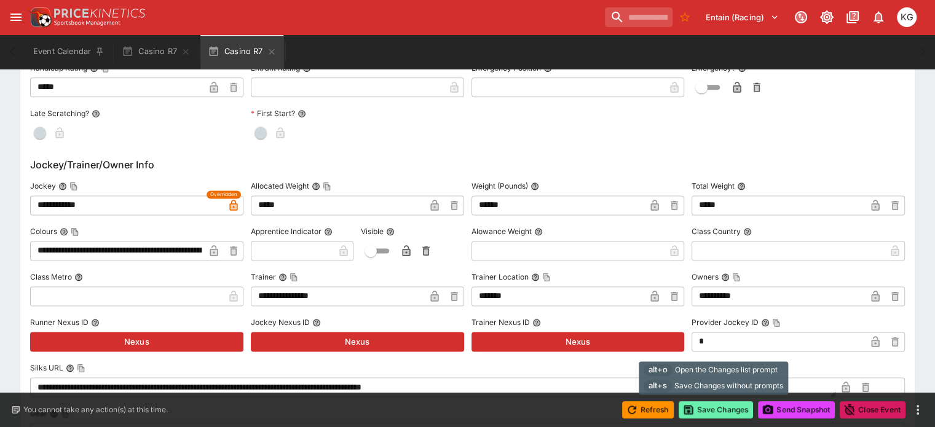
click at [725, 410] on button "Save Changes" at bounding box center [716, 410] width 75 height 17
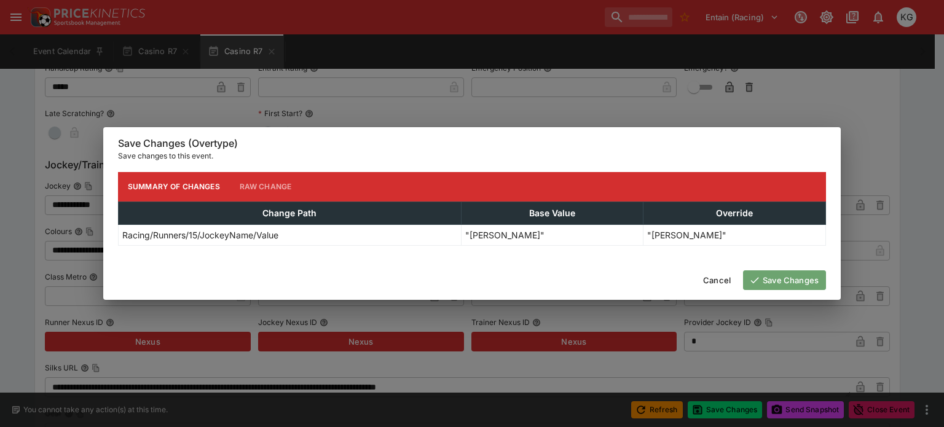
click at [791, 285] on button "Save Changes" at bounding box center [784, 281] width 83 height 20
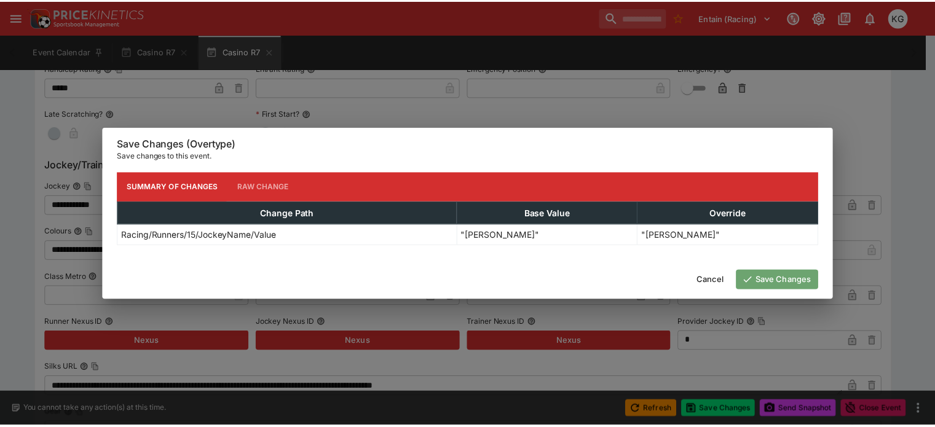
scroll to position [0, 0]
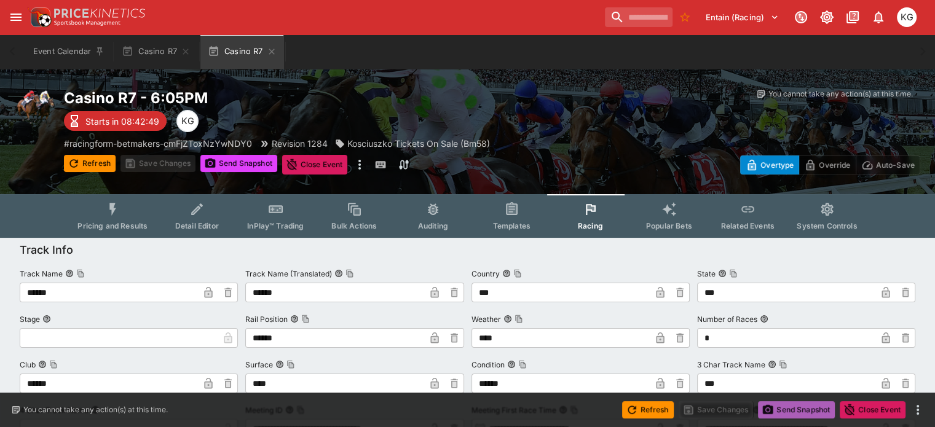
click at [800, 414] on button "Send Snapshot" at bounding box center [796, 410] width 77 height 17
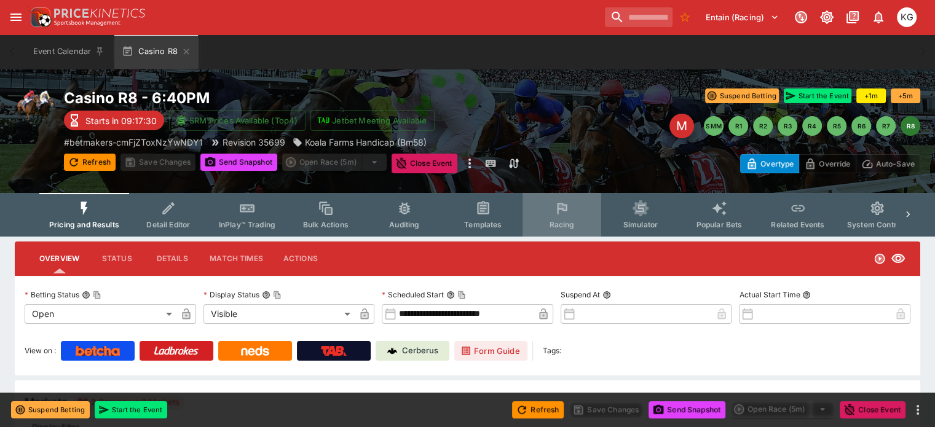
click at [566, 211] on icon "Event type filters" at bounding box center [562, 208] width 16 height 16
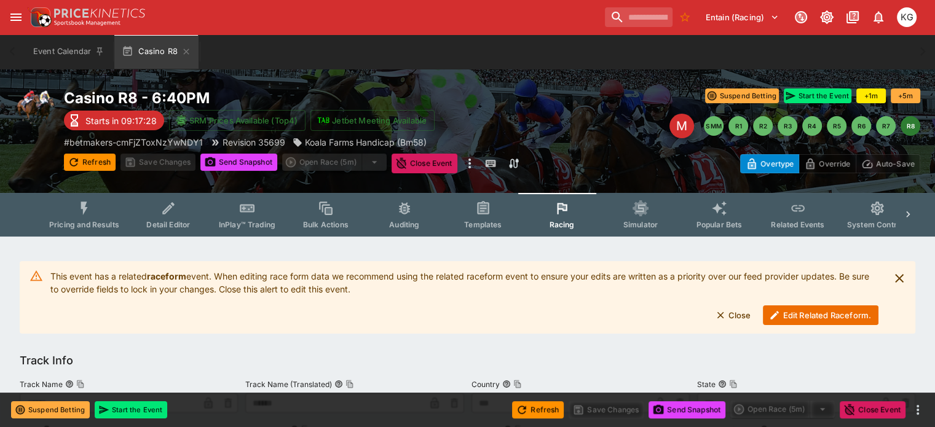
click at [796, 319] on button "Edit Related Raceform." at bounding box center [821, 316] width 116 height 20
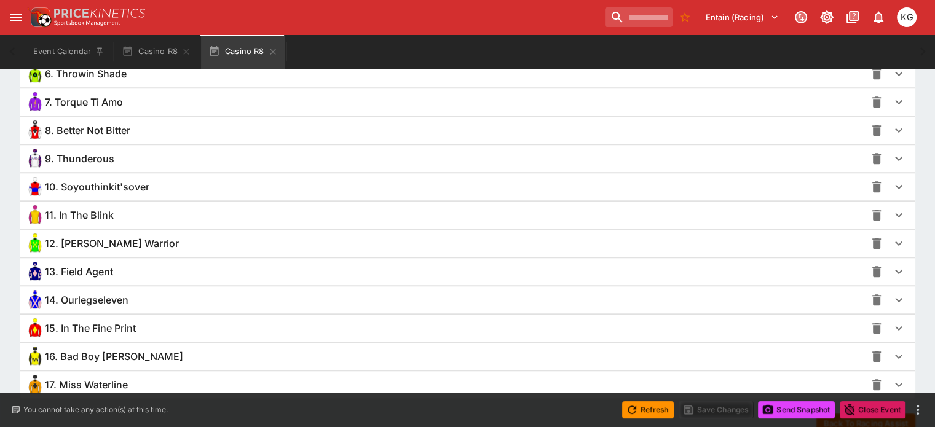
scroll to position [1048, 0]
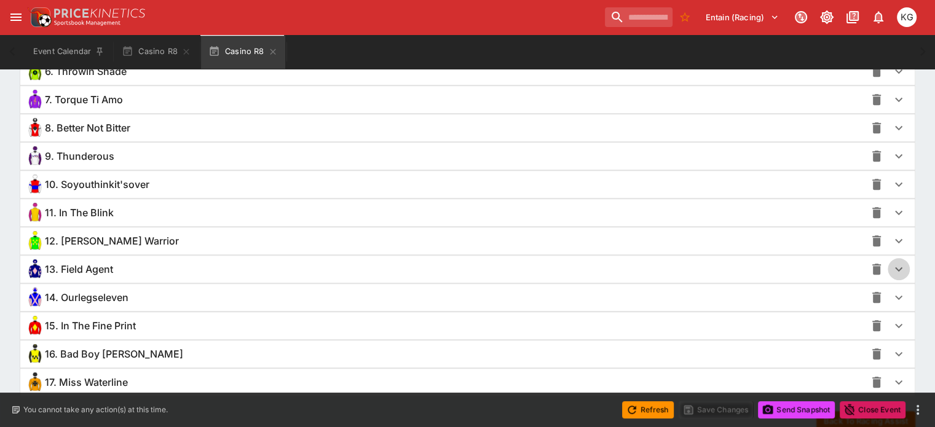
click at [892, 263] on icon "button" at bounding box center [899, 269] width 15 height 15
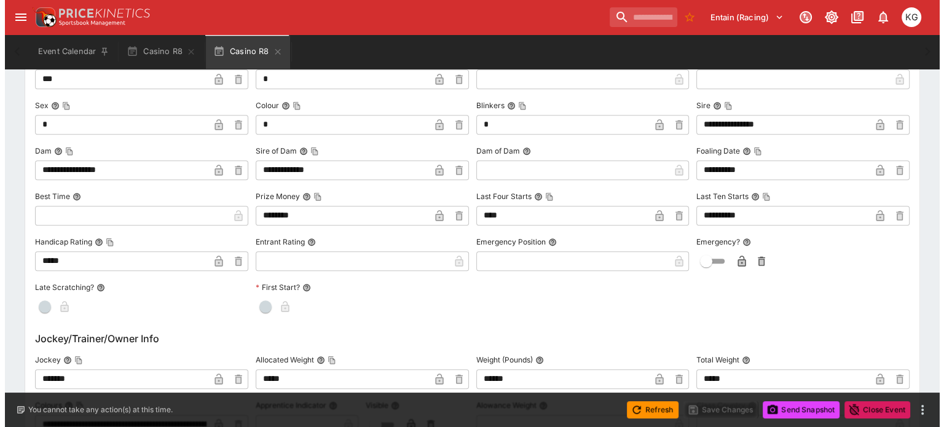
scroll to position [1478, 0]
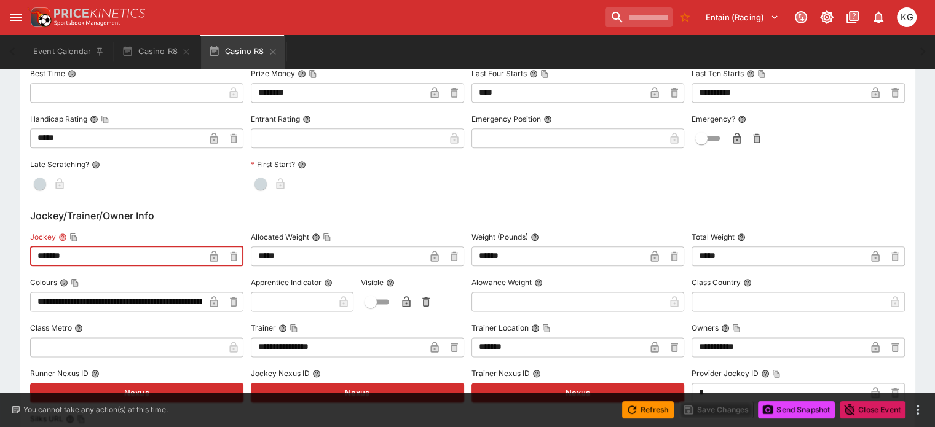
drag, startPoint x: 104, startPoint y: 255, endPoint x: 44, endPoint y: 259, distance: 60.4
click at [44, 259] on div "**********" at bounding box center [467, 421] width 895 height 1138
paste input "*****"
type input "**********"
click at [218, 251] on icon "button" at bounding box center [214, 256] width 8 height 11
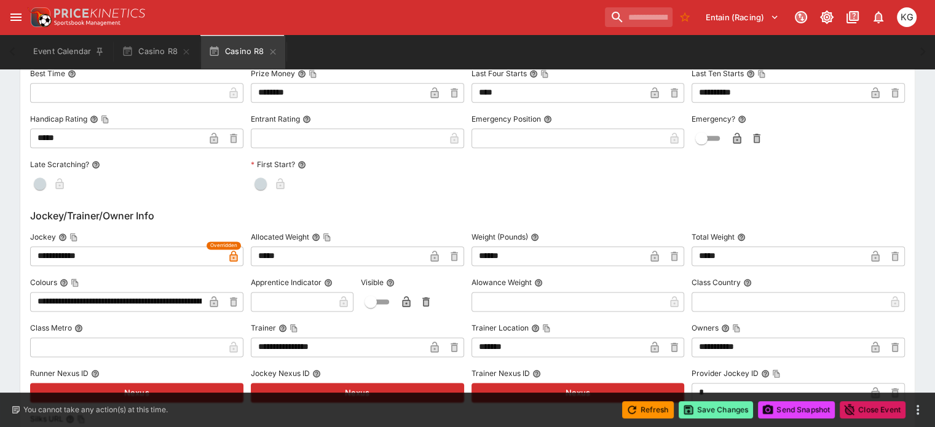
click at [729, 405] on button "Save Changes" at bounding box center [716, 410] width 75 height 17
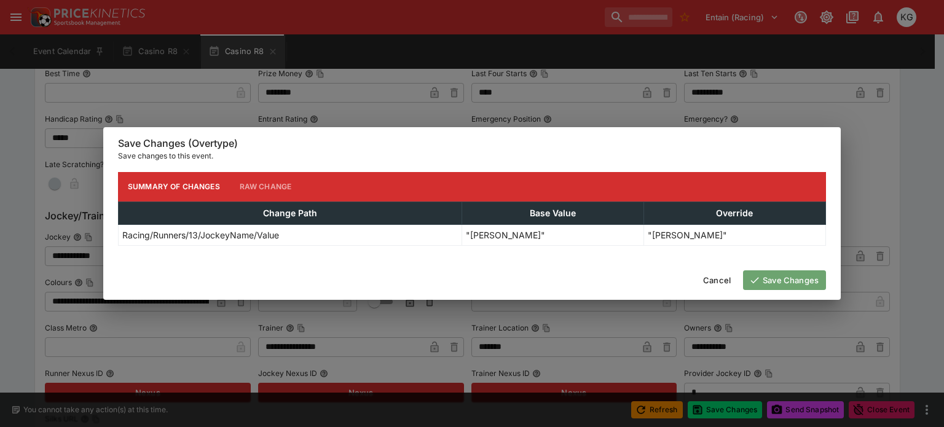
click at [804, 281] on button "Save Changes" at bounding box center [784, 281] width 83 height 20
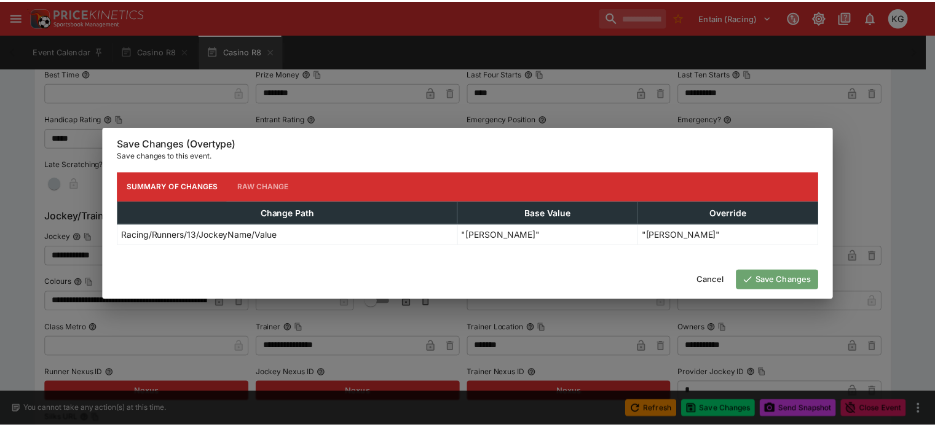
scroll to position [0, 0]
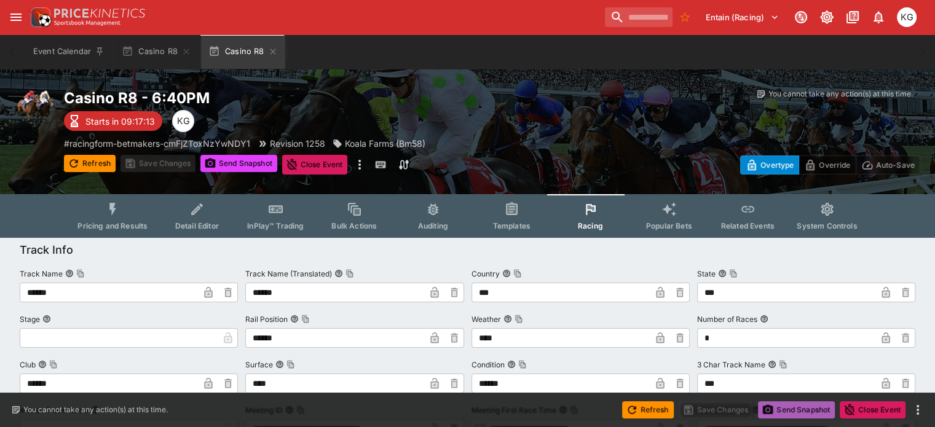
click at [790, 409] on button "Send Snapshot" at bounding box center [796, 410] width 77 height 17
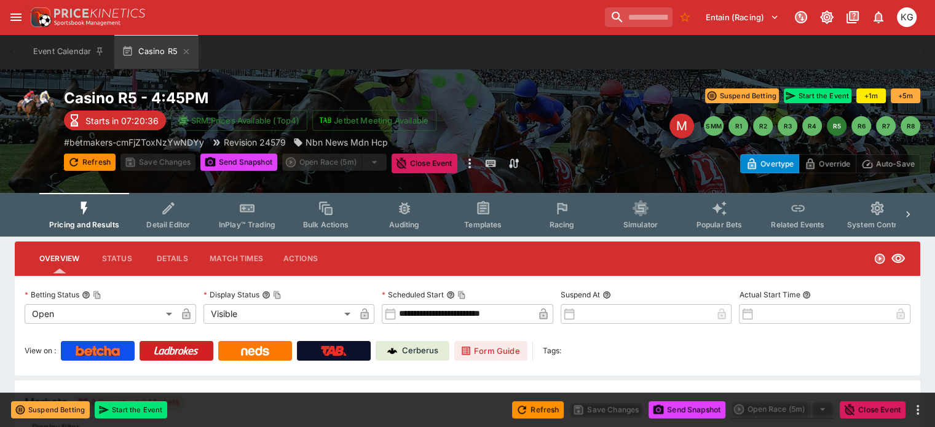
click at [570, 214] on icon "Event type filters" at bounding box center [562, 208] width 16 height 16
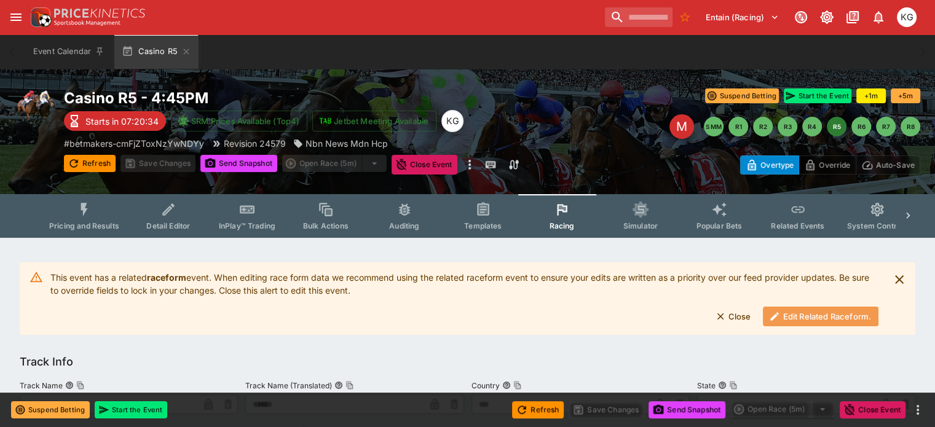
click at [789, 317] on button "Edit Related Raceform." at bounding box center [821, 317] width 116 height 20
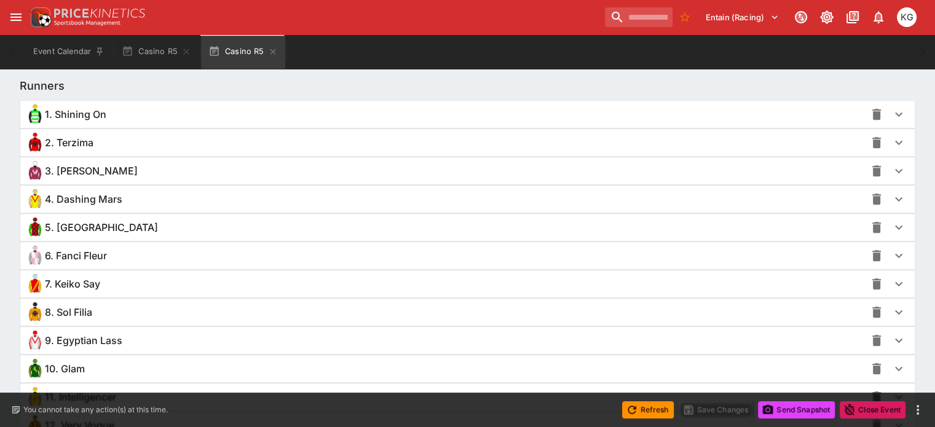
scroll to position [922, 0]
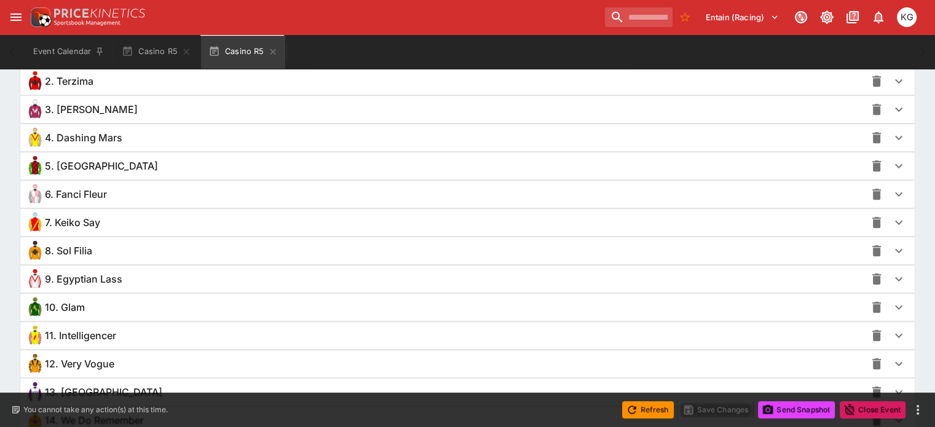
click at [892, 247] on icon "button" at bounding box center [899, 251] width 15 height 15
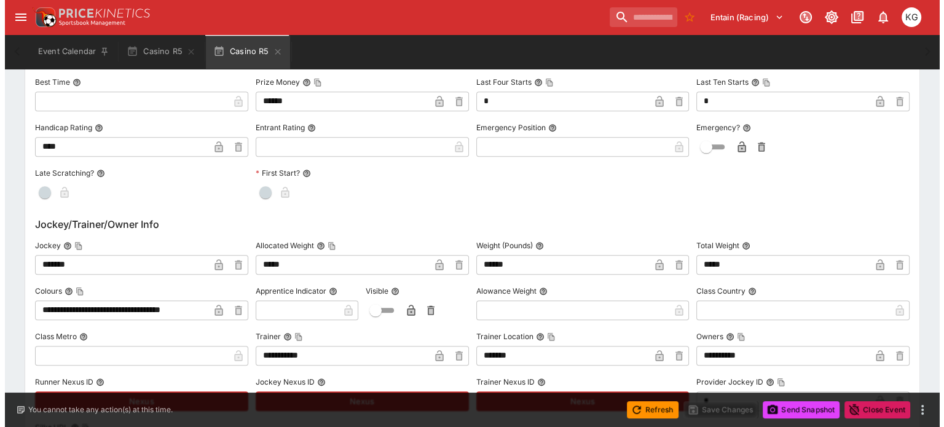
scroll to position [1353, 0]
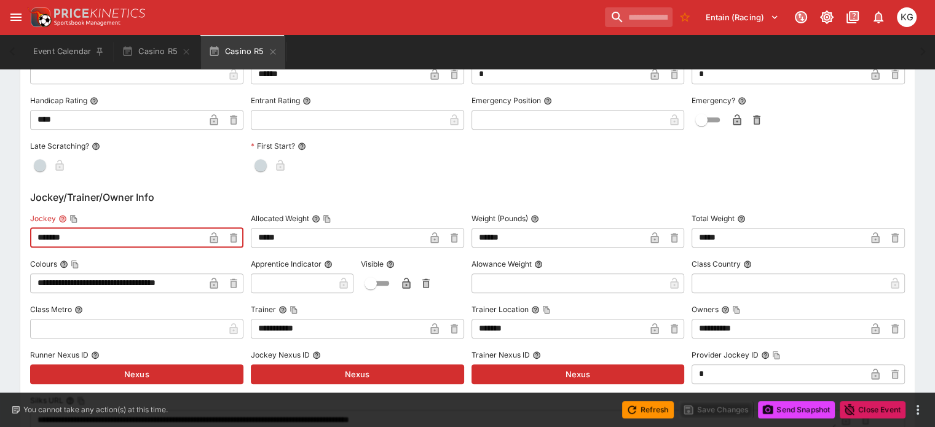
drag, startPoint x: 105, startPoint y: 237, endPoint x: 9, endPoint y: 234, distance: 96.6
click at [1, 232] on div "**********" at bounding box center [467, 125] width 935 height 2485
paste input "*****"
type input "**********"
click at [217, 238] on icon "button" at bounding box center [214, 239] width 6 height 5
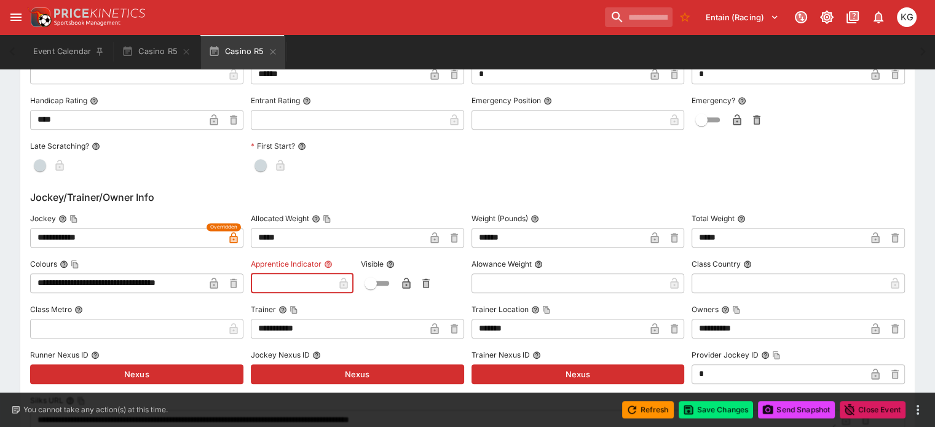
click at [294, 282] on input "text" at bounding box center [292, 284] width 83 height 20
type input "*"
click at [328, 285] on icon "button" at bounding box center [324, 283] width 8 height 11
click at [409, 282] on icon "button" at bounding box center [406, 283] width 8 height 11
click at [493, 279] on input "text" at bounding box center [569, 284] width 194 height 20
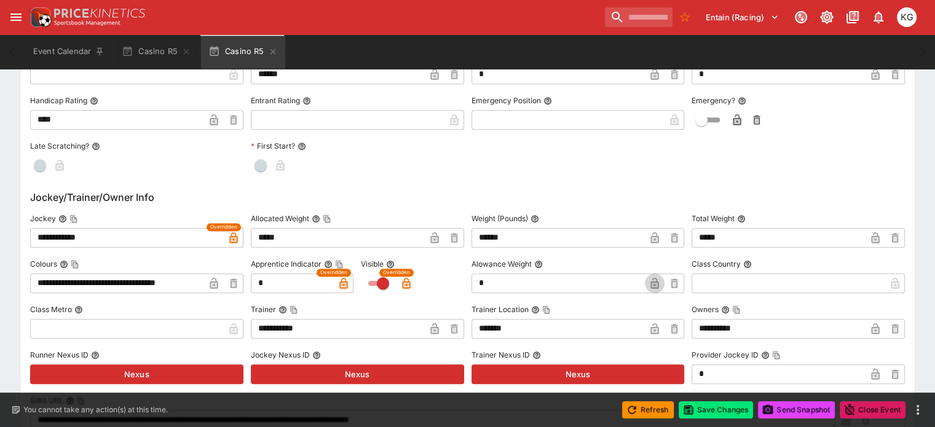
type input "****"
click at [651, 286] on icon "button" at bounding box center [655, 283] width 8 height 11
click at [721, 411] on button "Save Changes" at bounding box center [716, 410] width 75 height 17
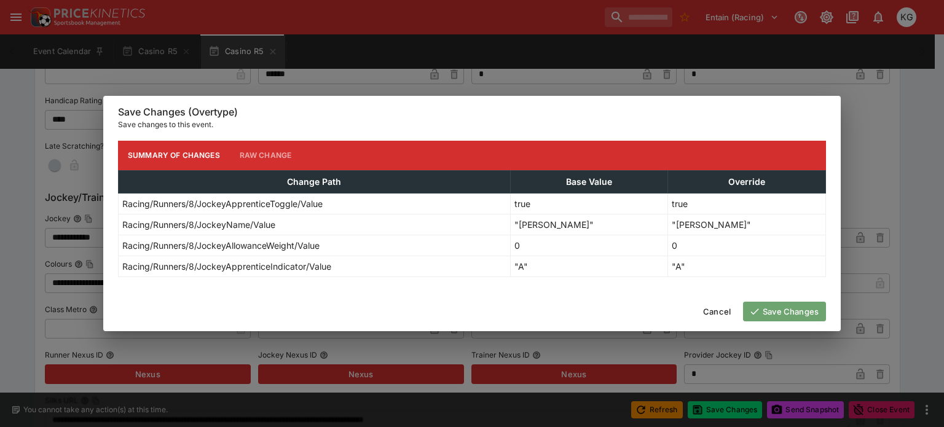
click at [804, 311] on button "Save Changes" at bounding box center [784, 312] width 83 height 20
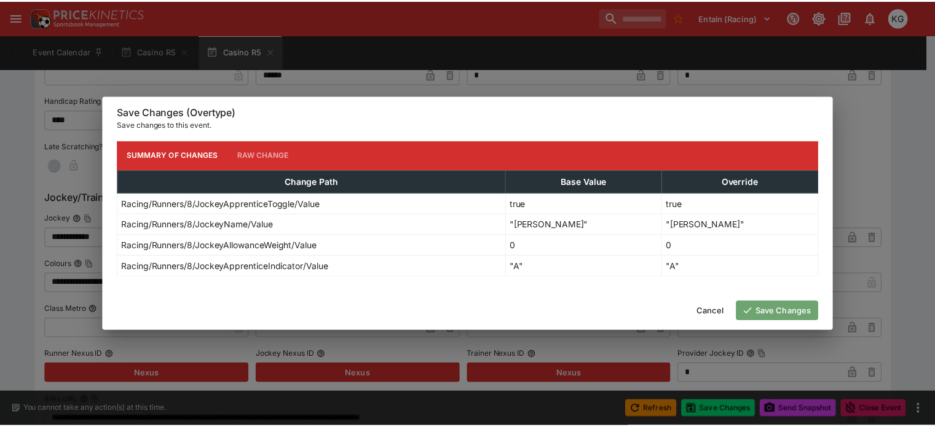
scroll to position [0, 0]
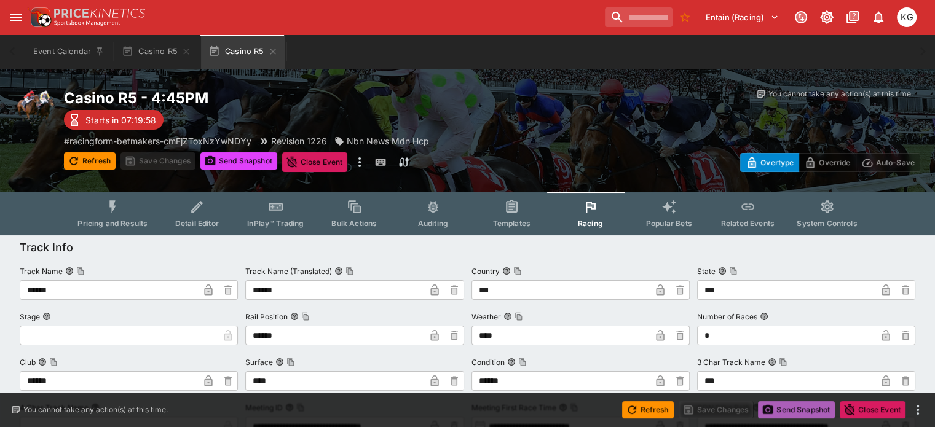
click at [794, 409] on button "Send Snapshot" at bounding box center [796, 410] width 77 height 17
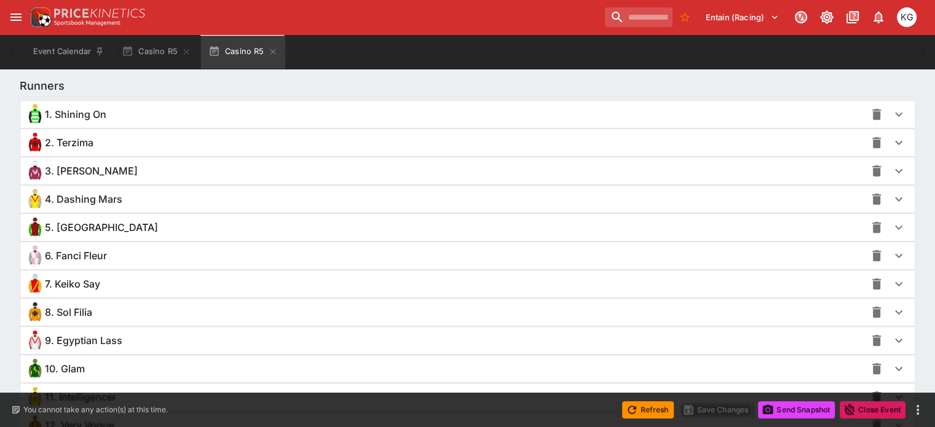
scroll to position [922, 0]
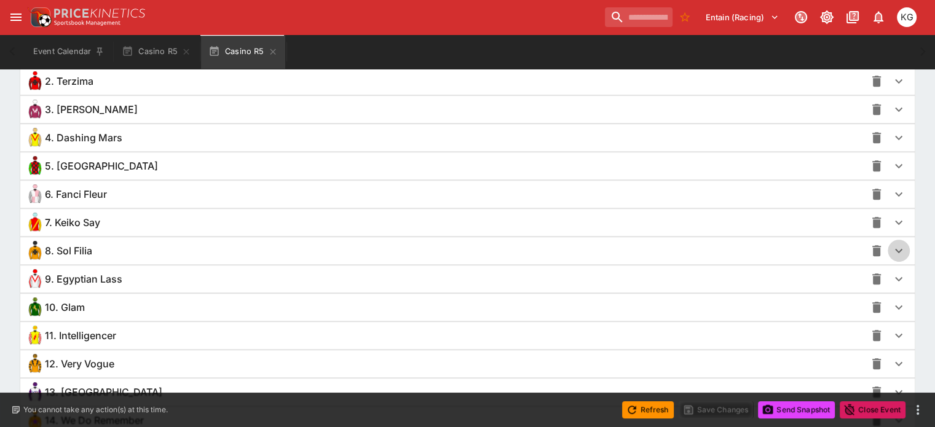
click at [892, 250] on icon "button" at bounding box center [899, 251] width 15 height 15
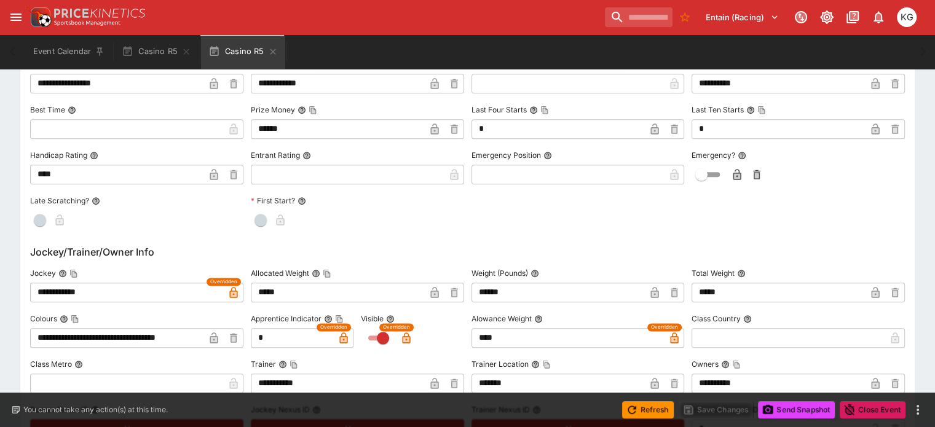
scroll to position [1291, 0]
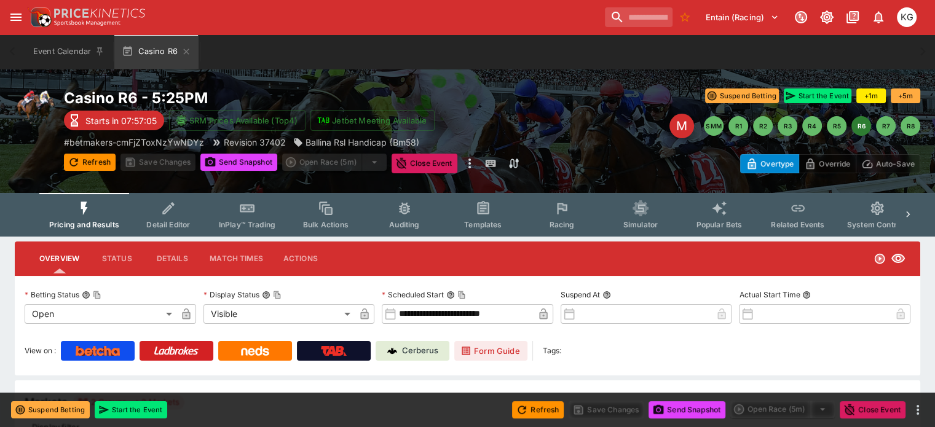
click at [573, 221] on span "Racing" at bounding box center [561, 224] width 25 height 9
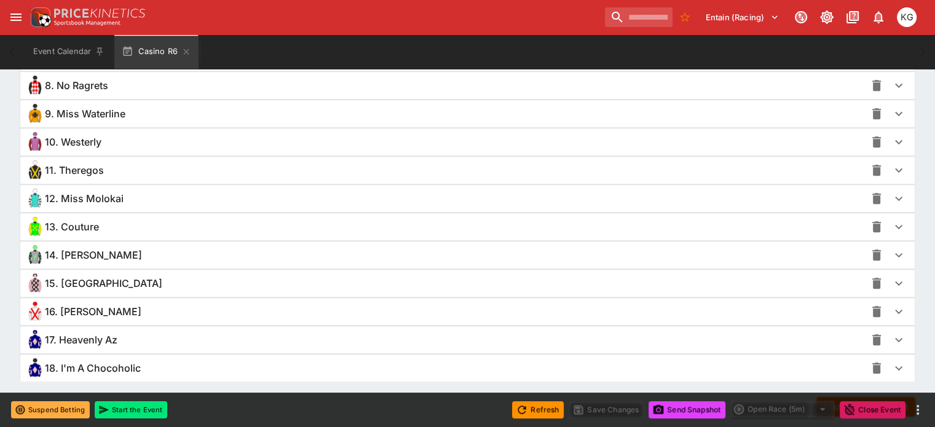
scroll to position [1168, 0]
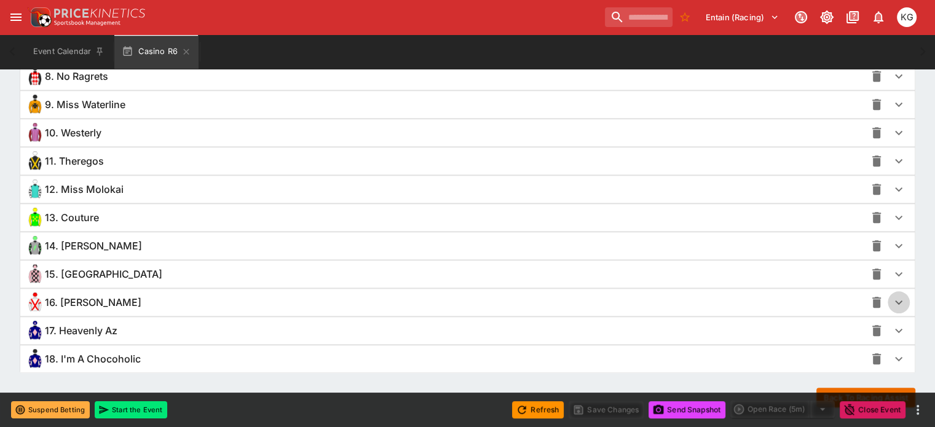
click at [892, 298] on icon "button" at bounding box center [899, 302] width 15 height 15
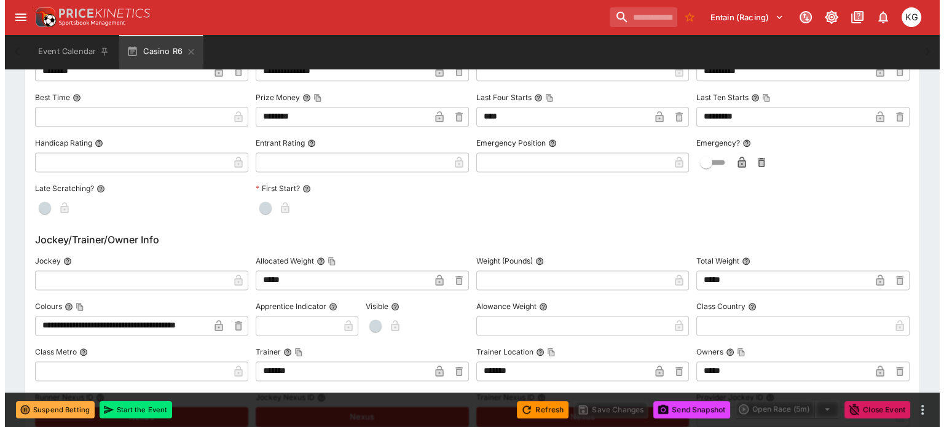
scroll to position [1660, 0]
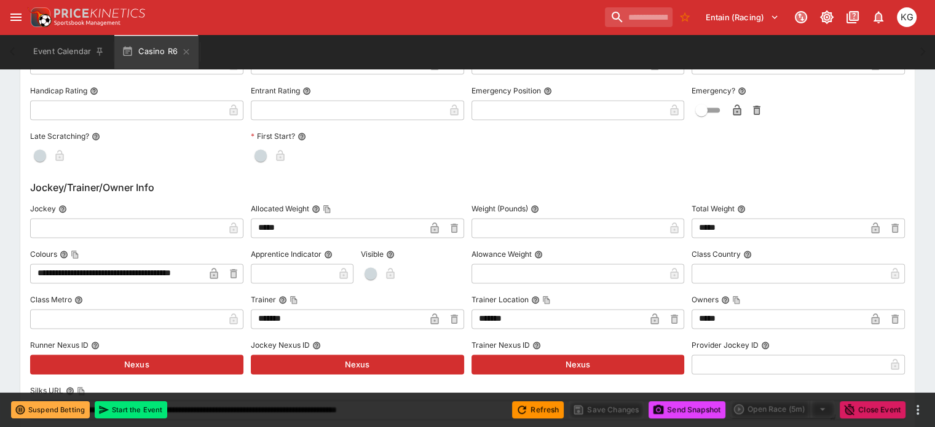
click at [76, 223] on input "text" at bounding box center [127, 228] width 194 height 20
paste input "**********"
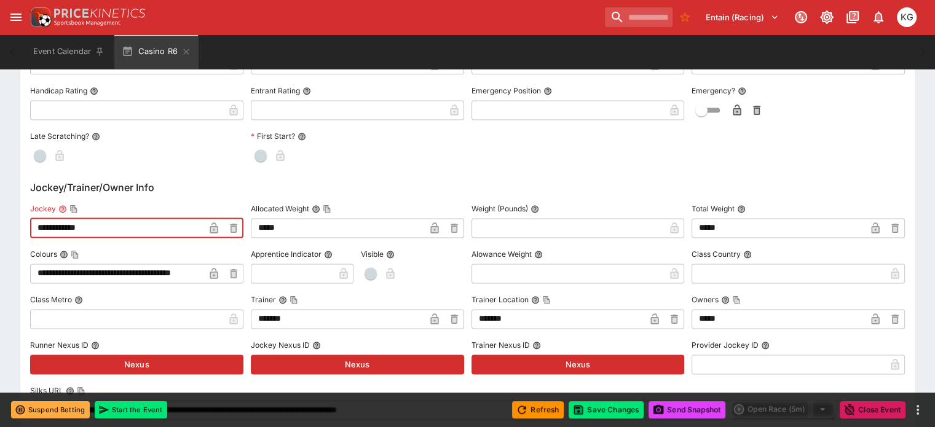
type input "**********"
click at [217, 227] on icon "button" at bounding box center [214, 229] width 6 height 5
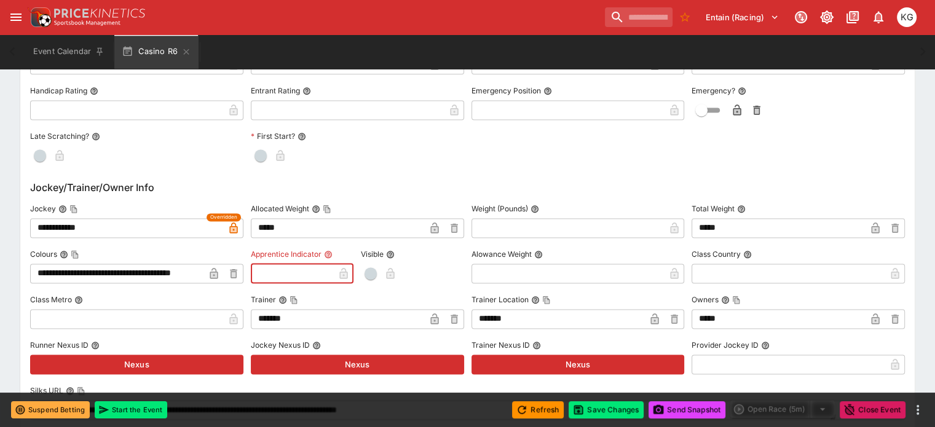
click at [291, 269] on input "text" at bounding box center [292, 274] width 83 height 20
type input "*"
click at [327, 272] on icon "button" at bounding box center [324, 274] width 6 height 5
click at [375, 269] on span "button" at bounding box center [371, 273] width 12 height 12
click at [410, 272] on icon "button" at bounding box center [406, 274] width 6 height 5
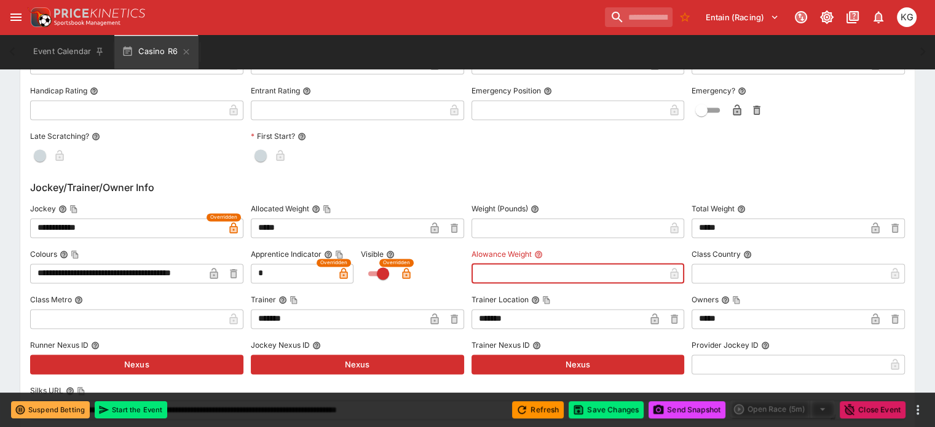
click at [507, 274] on input "text" at bounding box center [569, 274] width 194 height 20
type input "****"
click at [652, 272] on icon "button" at bounding box center [655, 274] width 6 height 5
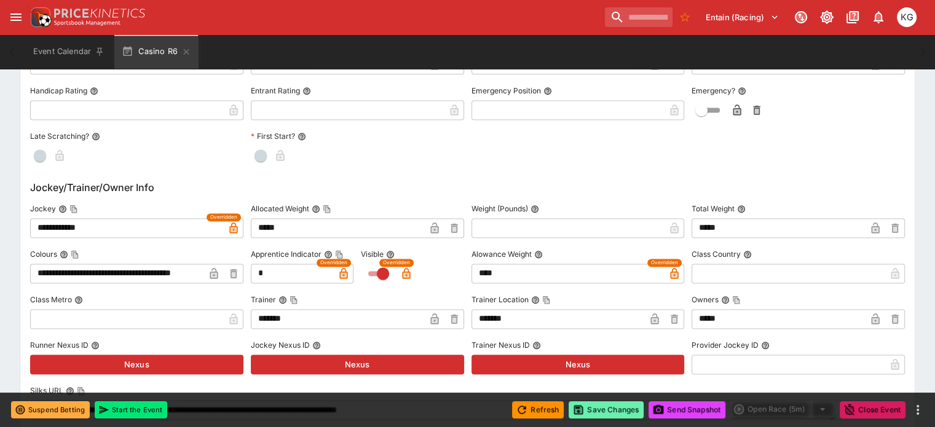
click at [616, 408] on button "Save Changes" at bounding box center [606, 410] width 75 height 17
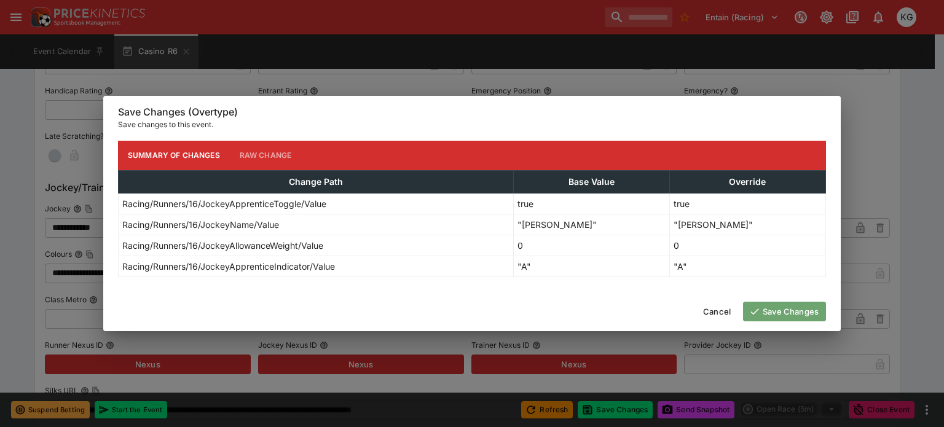
click at [794, 313] on button "Save Changes" at bounding box center [784, 312] width 83 height 20
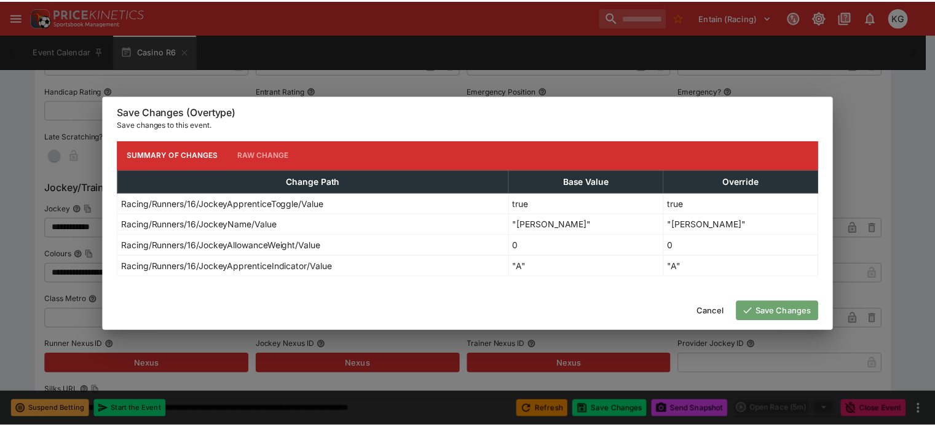
scroll to position [0, 0]
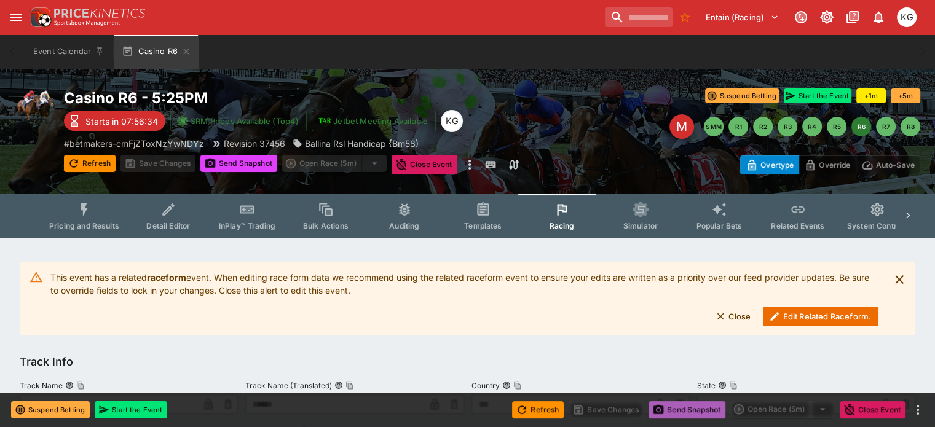
click at [678, 411] on button "Send Snapshot" at bounding box center [687, 410] width 77 height 17
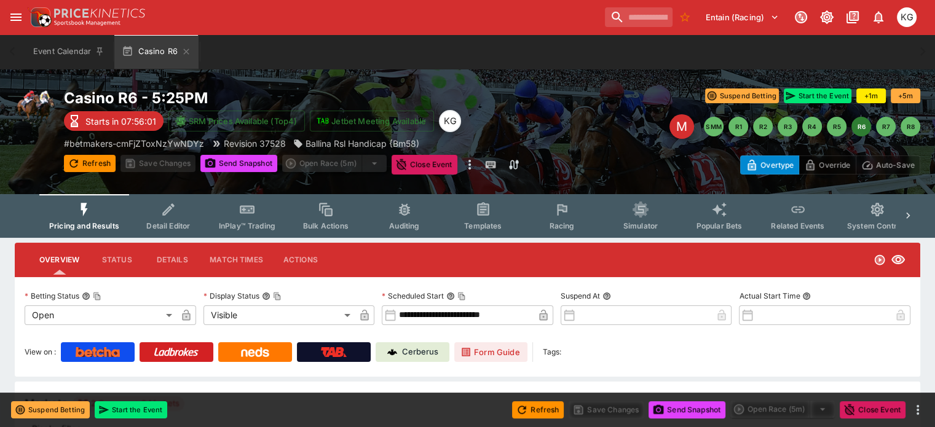
click at [573, 220] on button "Racing" at bounding box center [562, 216] width 79 height 44
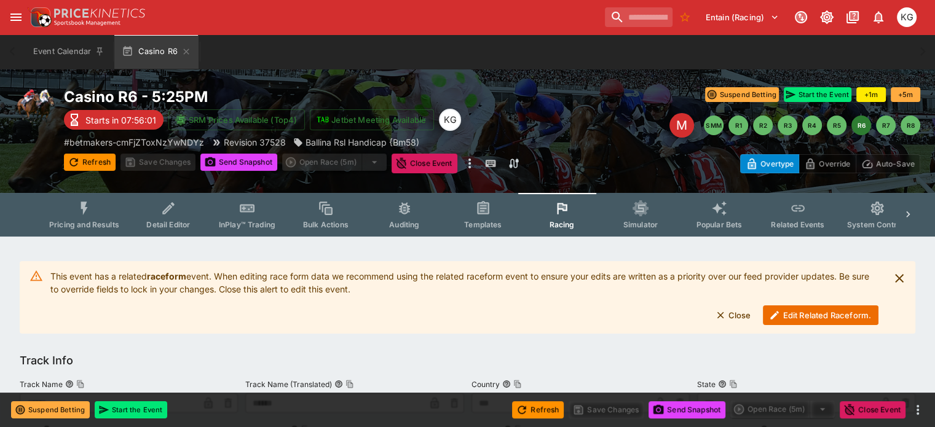
scroll to position [184, 0]
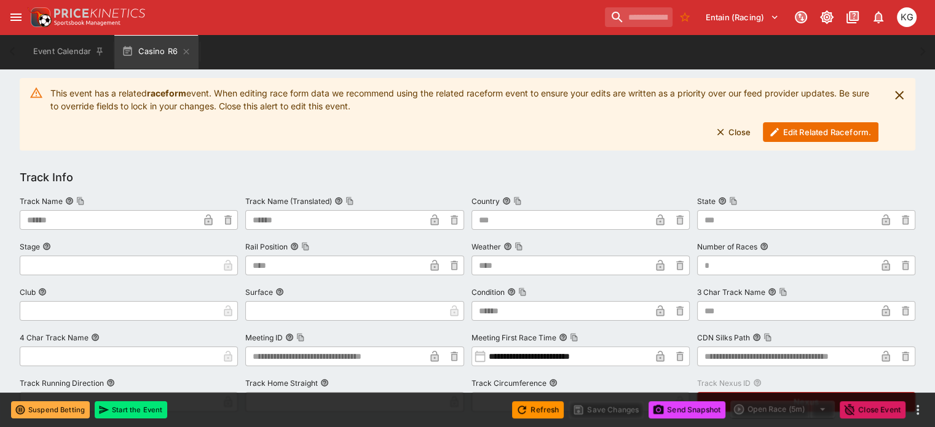
click at [800, 127] on button "Edit Related Raceform." at bounding box center [821, 132] width 116 height 20
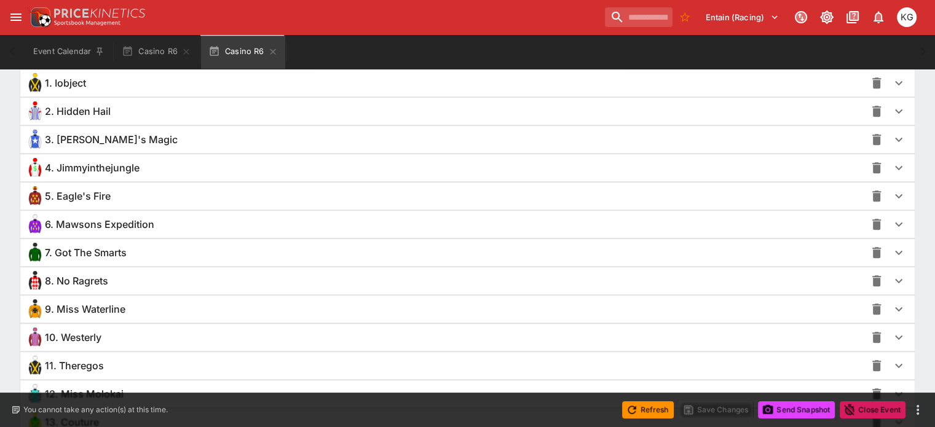
scroll to position [984, 0]
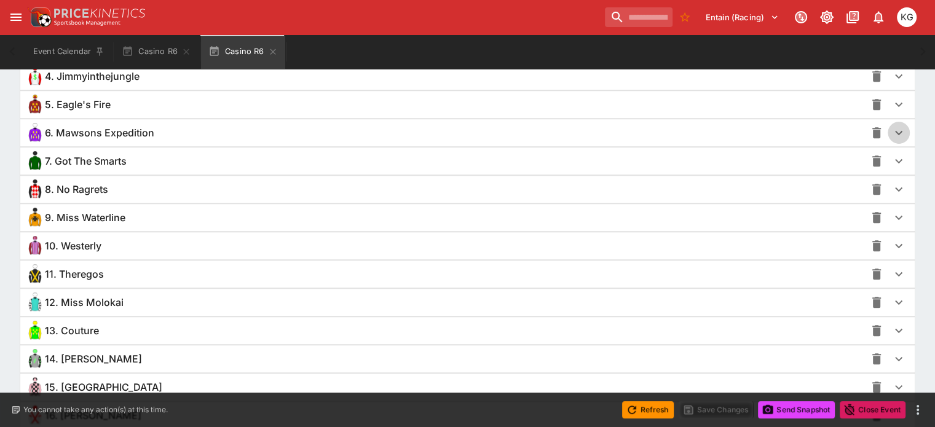
click at [892, 135] on icon "button" at bounding box center [899, 132] width 15 height 15
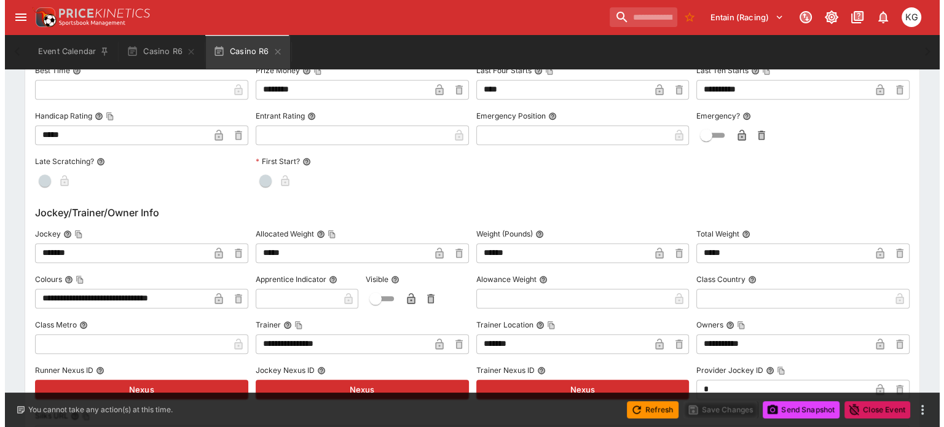
scroll to position [1291, 0]
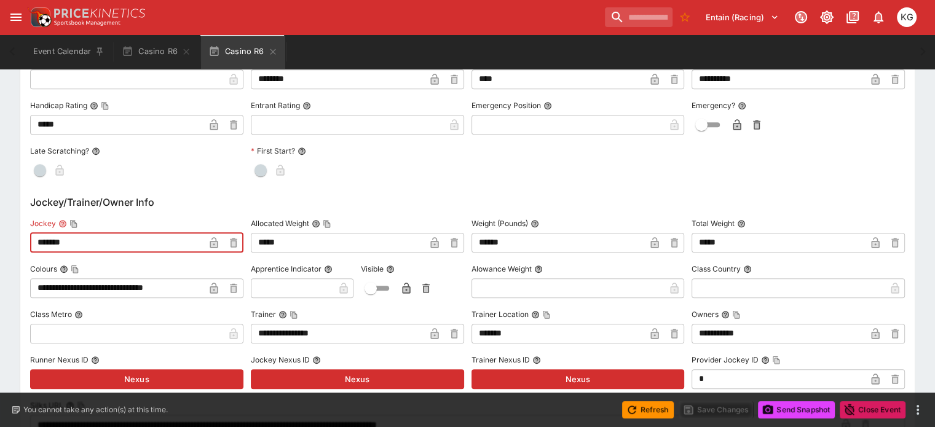
drag, startPoint x: 148, startPoint y: 243, endPoint x: 15, endPoint y: 244, distance: 132.2
click at [7, 240] on div "**********" at bounding box center [467, 150] width 935 height 2412
paste input "********"
type input "**********"
click at [217, 242] on icon "button" at bounding box center [214, 244] width 6 height 5
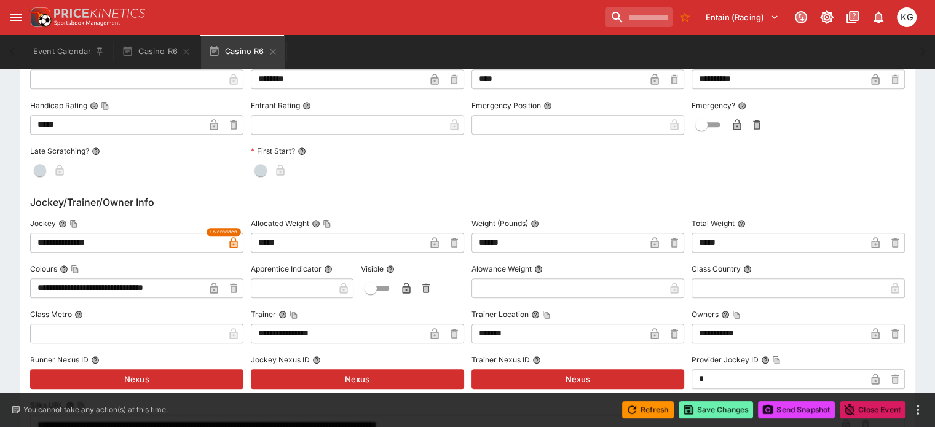
click at [724, 413] on button "Save Changes" at bounding box center [716, 410] width 75 height 17
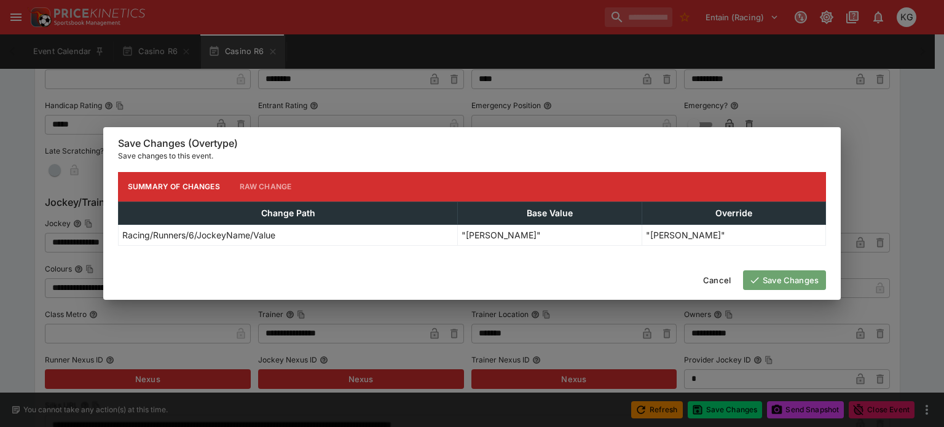
click at [793, 282] on button "Save Changes" at bounding box center [784, 281] width 83 height 20
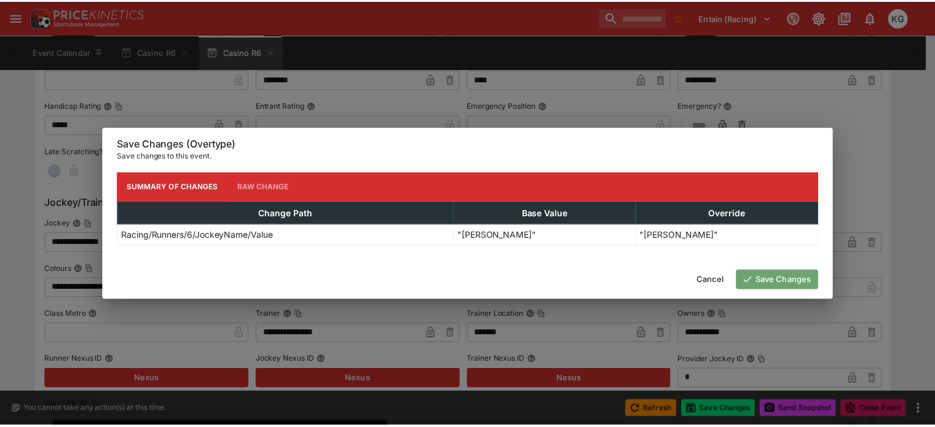
scroll to position [0, 0]
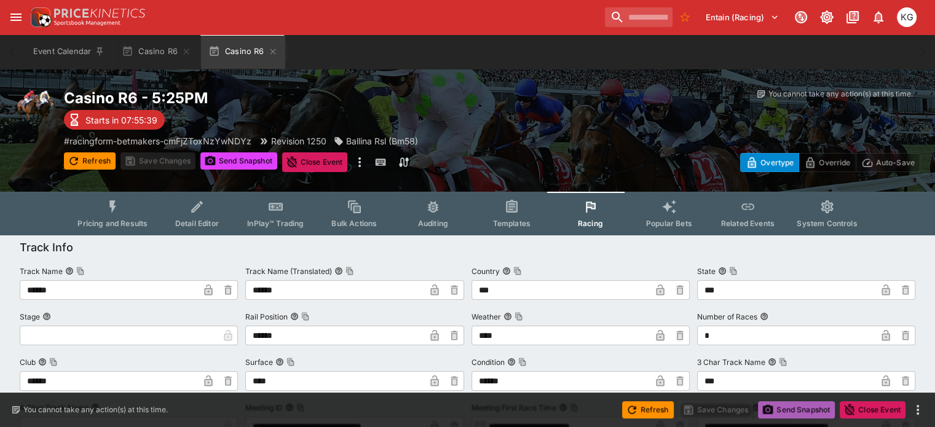
click at [776, 410] on button "Send Snapshot" at bounding box center [796, 410] width 77 height 17
